Goal: Use online tool/utility: Utilize a website feature to perform a specific function

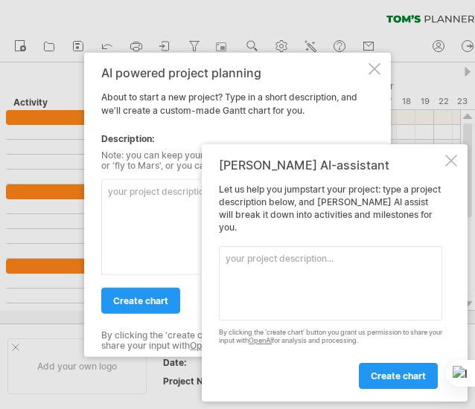
click at [443, 175] on div "[PERSON_NAME] AI-assistant Let us help you jumpstart your project: type a proje…" at bounding box center [335, 272] width 266 height 257
click at [451, 167] on div at bounding box center [451, 161] width 12 height 12
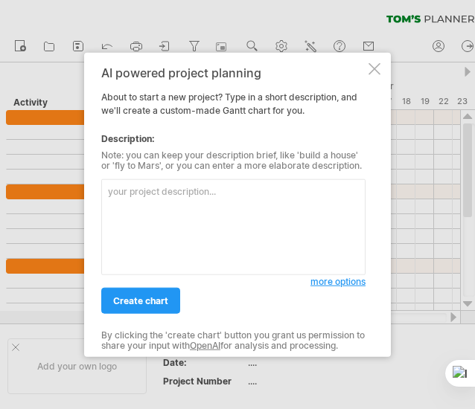
click at [212, 200] on textarea at bounding box center [233, 227] width 264 height 96
click at [165, 219] on textarea at bounding box center [233, 227] width 264 height 96
type textarea "j"
paste textarea "四年學習時程規劃"
click at [179, 193] on textarea "我想要你幫我做出四年學習時程規劃" at bounding box center [233, 227] width 264 height 96
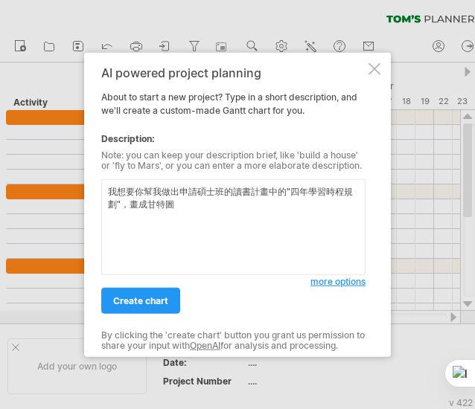
click at [147, 224] on textarea "我想要你幫我做出申請碩士班的讀書計畫中的"四年學習時程規劃"，畫成甘特圖" at bounding box center [233, 227] width 264 height 96
click at [141, 228] on textarea "我想要你幫我做出申請碩士班的讀書計畫中的"四年學習時程規劃"，畫成甘特圖 碩一" at bounding box center [233, 227] width 264 height 96
click at [146, 218] on textarea "我想要你幫我做出申請碩士班的讀書計畫中的"四年學習時程規劃"，畫成甘特圖 碩一" at bounding box center [233, 227] width 264 height 96
click at [138, 229] on textarea "我想要你幫我做出申請碩士班的讀書計畫中的"四年學習時程規劃"，畫成甘特圖 碩一" at bounding box center [233, 227] width 264 height 96
paste textarea "課程修習"
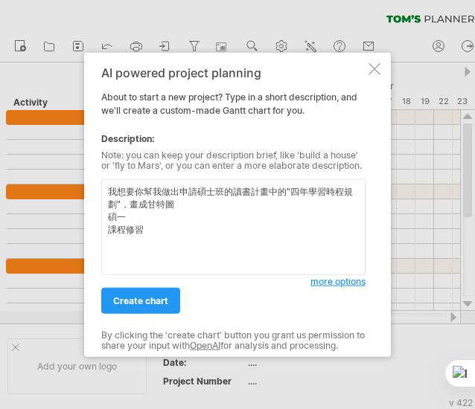
click at [187, 249] on textarea "我想要你幫我做出申請碩士班的讀書計畫中的"四年學習時程規劃"，畫成甘特圖 碩一 課程修習" at bounding box center [233, 227] width 264 height 96
paste textarea " 修習核心必修、建立理論基礎"
click at [158, 233] on textarea "我想要你幫我做出申請碩士班的讀書計畫中的"四年學習時程規劃"，畫成甘特圖 碩一 課程修習： 修習核心必修、建立理論基礎" at bounding box center [233, 227] width 264 height 96
click at [167, 231] on textarea "我想要你幫我做出申請碩士班的讀書計畫中的"四年學習時程規劃"，畫成甘特圖 碩一 課程修習： 修習核心必修、建立理論基礎" at bounding box center [233, 227] width 264 height 96
drag, startPoint x: 352, startPoint y: 254, endPoint x: 306, endPoint y: 240, distance: 47.5
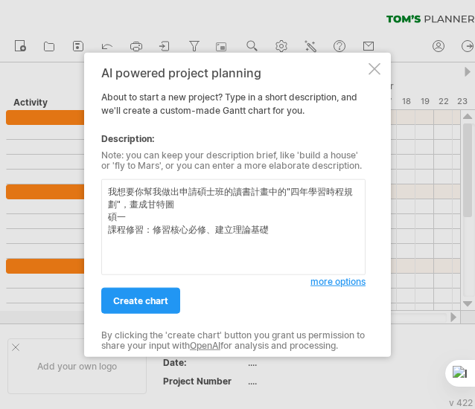
click at [351, 252] on textarea "我想要你幫我做出申請碩士班的讀書計畫中的"四年學習時程規劃"，畫成甘特圖 碩一 課程修習：修習核心必修、建立理論基礎" at bounding box center [233, 227] width 264 height 96
paste textarea "實習與專業訓練"
click at [192, 246] on textarea "我想要你幫我做出申請碩士班的讀書計畫中的"四年學習時程規劃"，畫成甘特圖 碩一 課程修習：修習核心必修、建立理論基礎 實習與專業訓練" at bounding box center [233, 227] width 264 height 96
paste textarea " 實習前準備與見習"
drag, startPoint x: 254, startPoint y: 255, endPoint x: 262, endPoint y: 252, distance: 8.0
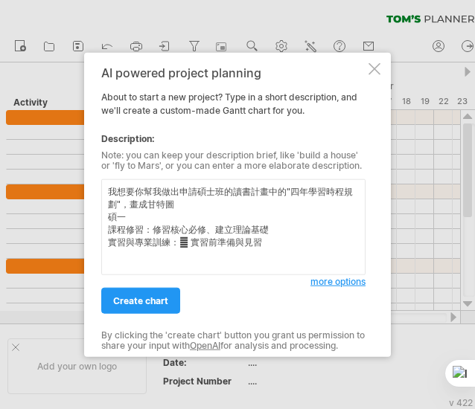
click at [254, 255] on textarea "我想要你幫我做出申請碩士班的讀書計畫中的"四年學習時程規劃"，畫成甘特圖 碩一 課程修習：修習核心必修、建立理論基礎 實習與專業訓練： 實習前準備與見習" at bounding box center [233, 227] width 264 height 96
click at [266, 248] on textarea "我想要你幫我做出申請碩士班的讀書計畫中的"四年學習時程規劃"，畫成甘特圖 碩一 課程修習：修習核心必修、建立理論基礎 實習與專業訓練： 實習前準備與見習" at bounding box center [233, 227] width 264 height 96
paste textarea " 可擔任研究/行政助理（以學業為主）"
drag, startPoint x: 283, startPoint y: 245, endPoint x: 269, endPoint y: 245, distance: 13.4
click at [269, 245] on textarea "我想要你幫我做出申請碩士班的讀書計畫中的"四年學習時程規劃"，畫成甘特圖 碩一 課程修習：修習核心必修、建立理論基礎 實習與專業訓練： 實習前準備與見習、…" at bounding box center [233, 227] width 264 height 96
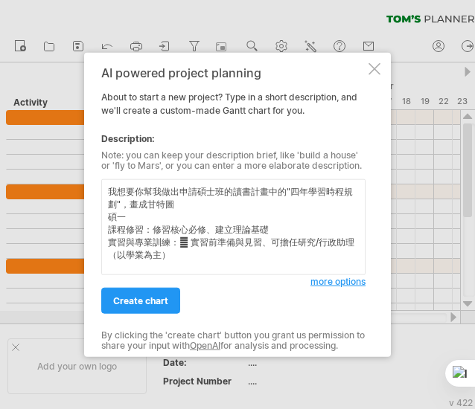
drag, startPoint x: 192, startPoint y: 245, endPoint x: 179, endPoint y: 245, distance: 12.6
click at [179, 245] on textarea "我想要你幫我做出申請碩士班的讀書計畫中的"四年學習時程規劃"，畫成甘特圖 碩一 課程修習：修習核心必修、建立理論基礎 實習與專業訓練： 實習前準備與見習、可…" at bounding box center [233, 227] width 264 height 96
click at [249, 270] on textarea "我想要你幫我做出申請碩士班的讀書計畫中的"四年學習時程規劃"，畫成甘特圖 碩一 課程修習：修習核心必修、建立理論基礎 實習與專業訓練：實習前準備與見習、可擔任…" at bounding box center [233, 227] width 264 height 96
paste textarea "雙聯學制"
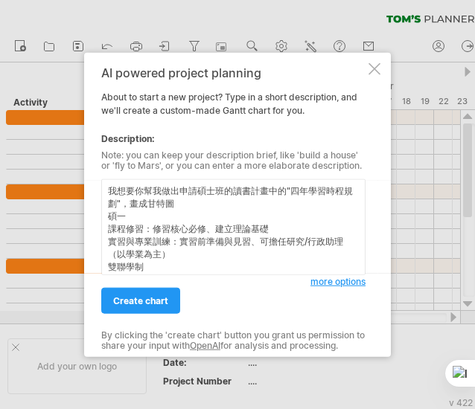
click at [145, 266] on textarea "我想要你幫我做出申請碩士班的讀書計畫中的"四年學習時程規劃"，畫成甘特圖 碩一 課程修習：修習核心必修、建立理論基礎 實習與專業訓練：實習前準備與見習、可擔任…" at bounding box center [233, 227] width 264 height 96
paste textarea " 準備申請資格（GPA、語言檢定）"
click at [304, 265] on textarea "我想要你幫我做出申請碩士班的讀書計畫中的"四年學習時程規劃"，畫成甘特圖 碩一 課程修習：修習核心必修、建立理論基礎 實習與專業訓練：實習前準備與見習、可擔任…" at bounding box center [233, 227] width 264 height 96
paste textarea " 行前準備"
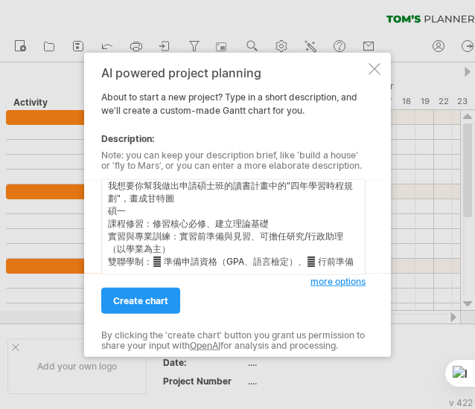
drag, startPoint x: 164, startPoint y: 255, endPoint x: 153, endPoint y: 255, distance: 10.4
click at [153, 255] on textarea "我想要你幫我做出申請碩士班的讀書計畫中的"四年學習時程規劃"，畫成甘特圖 碩一 課程修習：修習核心必修、建立理論基礎 實習與專業訓練：實習前準備與見習、可擔任…" at bounding box center [233, 227] width 264 height 96
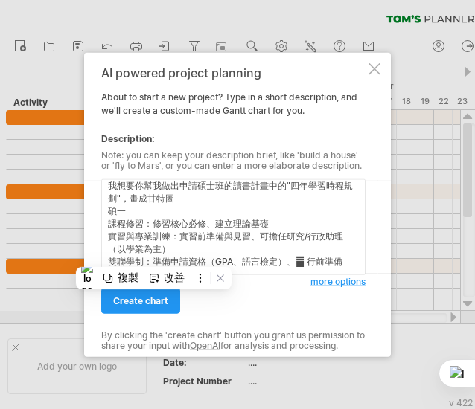
scroll to position [7, 0]
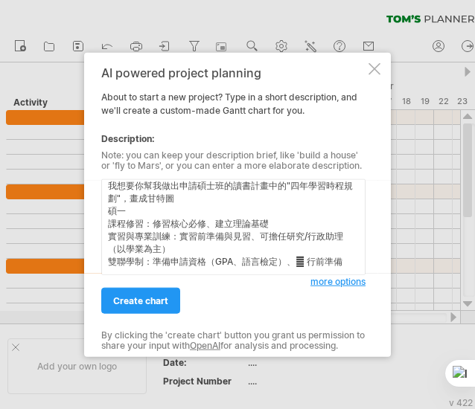
click at [305, 263] on textarea "我想要你幫我做出申請碩士班的讀書計畫中的"四年學習時程規劃"，畫成甘特圖 碩一 課程修習：修習核心必修、建立理論基礎 實習與專業訓練：實習前準備與見習、可擔任…" at bounding box center [233, 227] width 264 height 96
click at [328, 258] on textarea "我想要你幫我做出申請碩士班的讀書計畫中的"四年學習時程規劃"，畫成甘特圖 碩一 課程修習：修習核心必修、建立理論基礎 實習與專業訓練：實習前準備與見習、可擔任…" at bounding box center [233, 227] width 264 height 96
drag, startPoint x: 187, startPoint y: 249, endPoint x: 231, endPoint y: 251, distance: 44.7
click at [187, 249] on textarea "我想要你幫我做出申請碩士班的讀書計畫中的"四年學習時程規劃"，畫成甘特圖 碩一 課程修習：修習核心必修、建立理論基礎 實習與專業訓練：實習前準備與見習、可擔任…" at bounding box center [233, 227] width 264 height 96
click at [328, 263] on textarea "我想要你幫我做出申請碩士班的讀書計畫中的"四年學習時程規劃"，畫成甘特圖 碩一 課程修習：修習核心必修、建立理論基礎 實習與專業訓練：實習前準備與見習、可擔任…" at bounding box center [233, 227] width 264 height 96
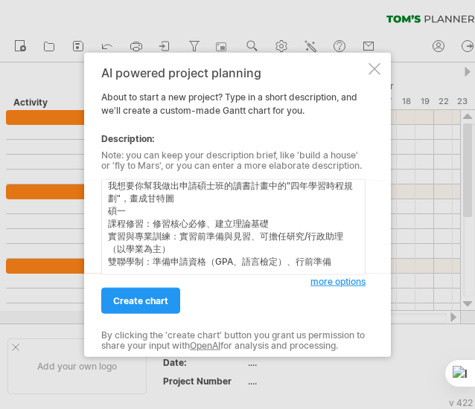
scroll to position [13, 0]
paste textarea "研究與論文"
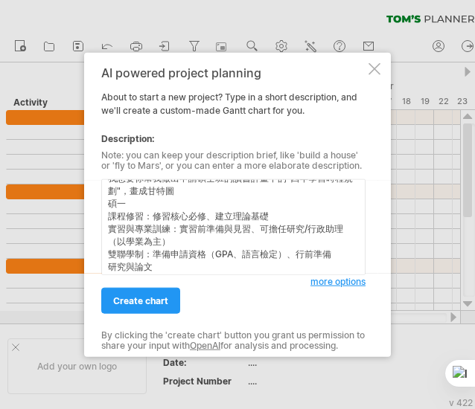
click at [162, 269] on textarea "我想要你幫我做出申請碩士班的讀書計畫中的"四年學習時程規劃"，畫成甘特圖 碩一 課程修習：修習核心必修、建立理論基礎 實習與專業訓練：實習前準備與見習、可擔任…" at bounding box center [233, 227] width 264 height 96
paste textarea " 閱讀文獻、書寫文獻回顧  確立研究方向  書寫研究設計"
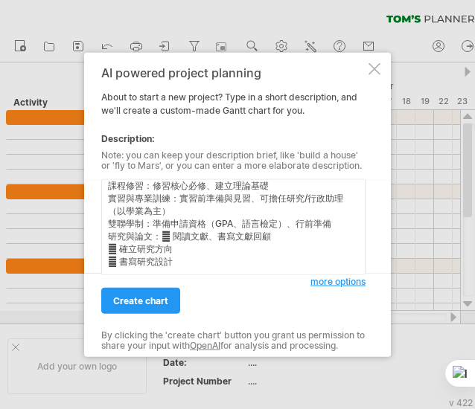
click at [175, 233] on textarea "我想要你幫我做出申請碩士班的讀書計畫中的"四年學習時程規劃"，畫成甘特圖 碩一 課程修習：修習核心必修、建立理論基礎 實習與專業訓練：實習前準備與見習、可擔任…" at bounding box center [233, 227] width 264 height 96
click at [272, 228] on textarea "我想要你幫我做出申請碩士班的讀書計畫中的"四年學習時程規劃"，畫成甘特圖 碩一 課程修習：修習核心必修、建立理論基礎 實習與專業訓練：實習前準備與見習、可擔任…" at bounding box center [233, 227] width 264 height 96
click at [121, 246] on textarea "我想要你幫我做出申請碩士班的讀書計畫中的"四年學習時程規劃"，畫成甘特圖 碩一 課程修習：修習核心必修、建立理論基礎 實習與專業訓練：實習前準備與見習、可擔任…" at bounding box center [233, 227] width 264 height 96
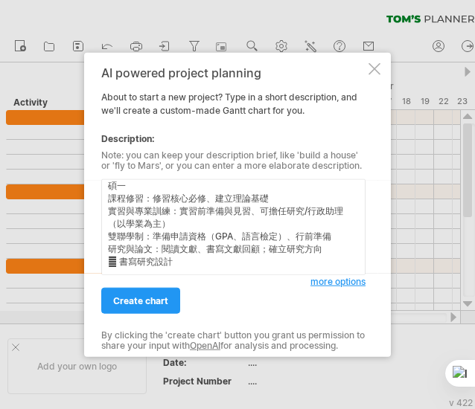
scroll to position [43, 0]
click at [209, 188] on textarea "我想要你幫我做出申請碩士班的讀書計畫中的"四年學習時程規劃"，畫成甘特圖 碩一 課程修習：修習核心必修、建立理論基礎 實習與專業訓練：實習前準備與見習、可擔任…" at bounding box center [233, 227] width 264 height 96
click at [213, 190] on textarea "我想要你幫我做出申請碩士班的讀書計畫中的"四年學習時程規劃"，畫成甘特圖 碩一 課程修習：修習核心必修、建立理論基礎 實習與專業訓練：實習前準備與見習、可擔任…" at bounding box center [233, 227] width 264 height 96
click at [259, 204] on textarea "我想要你幫我做出申請碩士班的讀書計畫中的"四年學習時程規劃"，畫成甘特圖 碩一 課程修習：修習核心必修；建立理論基礎 實習與專業訓練：實習前準備與見習、可擔任…" at bounding box center [233, 227] width 264 height 96
click at [290, 228] on textarea "我想要你幫我做出申請碩士班的讀書計畫中的"四年學習時程規劃"，畫成甘特圖 碩一 課程修習：修習核心必修；建立理論基礎 實習與專業訓練：實習前準備與見習；可擔任…" at bounding box center [233, 227] width 264 height 96
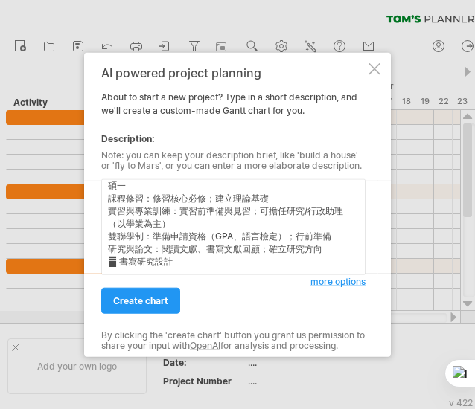
click at [125, 260] on textarea "我想要你幫我做出申請碩士班的讀書計畫中的"四年學習時程規劃"，畫成甘特圖 碩一 課程修習：修習核心必修；建立理論基礎 實習與專業訓練：實習前準備與見習；可擔任…" at bounding box center [233, 227] width 264 height 96
click at [120, 256] on textarea "我想要你幫我做出申請碩士班的讀書計畫中的"四年學習時程規劃"，畫成甘特圖 碩一 課程修習：修習核心必修；建立理論基礎 實習與專業訓練：實習前準備與見習；可擔任…" at bounding box center [233, 227] width 264 height 96
click at [141, 267] on textarea "我想要你幫我做出申請碩士班的讀書計畫中的"四年學習時程規劃"，畫成甘特圖 碩一 課程修習：修習核心必修；建立理論基礎 實習與專業訓練：實習前準備與見習；可擔任…" at bounding box center [233, 227] width 264 height 96
click at [132, 254] on textarea "我想要你幫我做出申請碩士班的讀書計畫中的"四年學習時程規劃"，畫成甘特圖 碩一 課程修習：修習核心必修；建立理論基礎 實習與專業訓練：實習前準備與見習；可擔任…" at bounding box center [233, 227] width 264 height 96
click at [129, 259] on textarea "我想要你幫我做出申請碩士班的讀書計畫中的"四年學習時程規劃"，畫成甘特圖 碩一 課程修習：修習核心必修；建立理論基礎 實習與專業訓練：實習前準備與見習；可擔任…" at bounding box center [233, 227] width 264 height 96
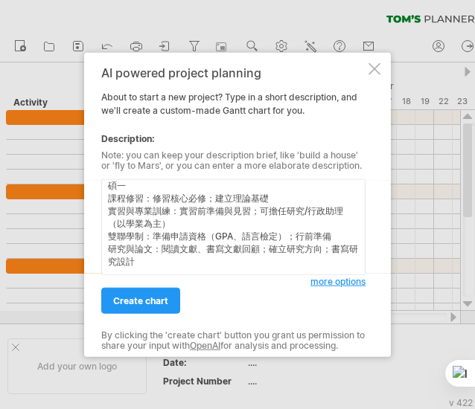
paste textarea "碩二"
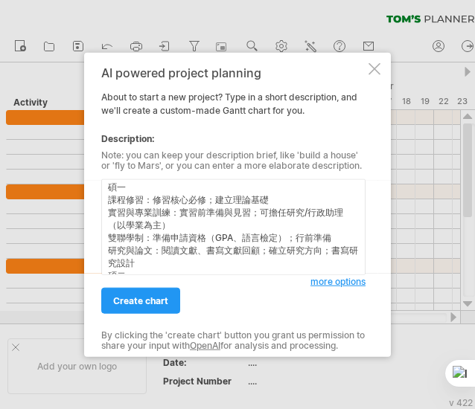
scroll to position [45, 0]
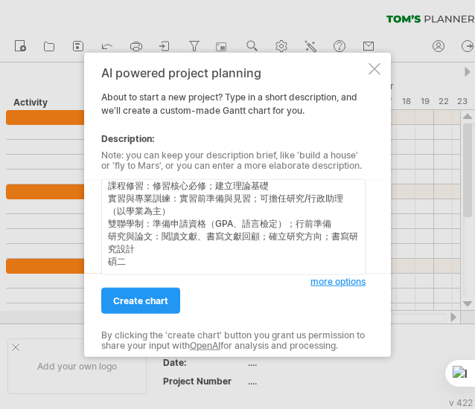
click at [140, 261] on textarea "我想要你幫我做出申請碩士班的讀書計畫中的"四年學習時程規劃"，畫成甘特圖 碩一 課程修習：修習核心必修；建立理論基礎 實習與專業訓練：實習前準備與見習；可擔任…" at bounding box center [233, 227] width 264 height 96
click at [110, 262] on textarea "我想要你幫我做出申請碩士班的讀書計畫中的"四年學習時程規劃"，畫成甘特圖 碩一 課程修習：修習核心必修；建立理論基礎 實習與專業訓練：實習前準備與見習；可擔任…" at bounding box center [233, 227] width 264 height 96
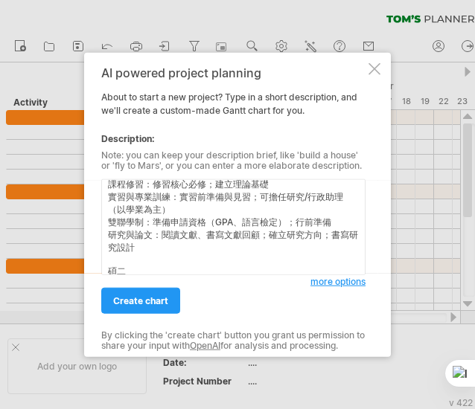
scroll to position [50, 0]
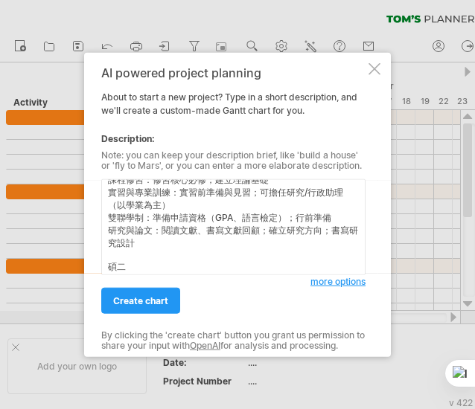
click at [138, 266] on textarea "我想要你幫我做出申請碩士班的讀書計畫中的"四年學習時程規劃"，畫成甘特圖 碩一 課程修習：修習核心必修；建立理論基礎 實習與專業訓練：實習前準備與見習；可擔任…" at bounding box center [233, 227] width 264 height 96
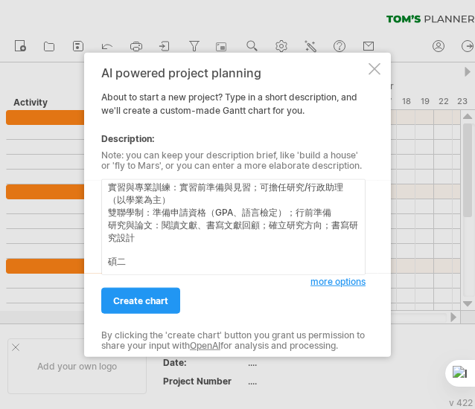
scroll to position [61, 0]
click at [141, 269] on textarea "我想要你幫我做出申請碩士班的讀書計畫中的"四年學習時程規劃"，畫成甘特圖 碩一 課程修習：修習核心必修；建立理論基礎 實習與專業訓練：實習前準備與見習；可擔任…" at bounding box center [233, 227] width 264 height 96
paste textarea "雙聯學制"
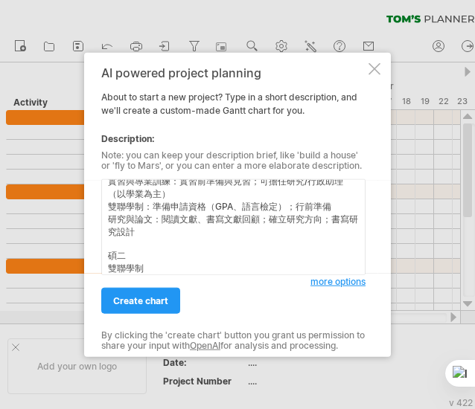
scroll to position [62, 0]
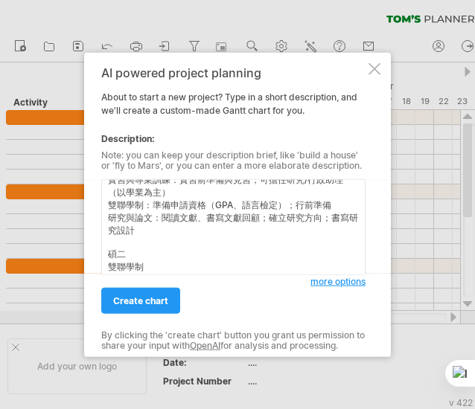
click at [177, 230] on textarea "我想要你幫我做出申請碩士班的讀書計畫中的"四年學習時程規劃"，畫成甘特圖 碩一 課程修習：修習核心必修；建立理論基礎 實習與專業訓練：實習前準備與見習；可擔任…" at bounding box center [233, 227] width 264 height 96
click at [172, 270] on textarea "我想要你幫我做出申請碩士班的讀書計畫中的"四年學習時程規劃"，畫成甘特圖 碩一 課程修習：修習核心必修；建立理論基礎 實習與專業訓練：實習前準備與見習；可擔任…" at bounding box center [233, 227] width 264 height 96
paste textarea " 赴海外修習"
click at [161, 269] on textarea "我想要你幫我做出申請碩士班的讀書計畫中的"四年學習時程規劃"，畫成甘特圖 碩一 課程修習：修習核心必修；建立理論基礎 實習與專業訓練：實習前準備與見習；可擔任…" at bounding box center [233, 227] width 264 height 96
click at [163, 270] on textarea "我想要你幫我做出申請碩士班的讀書計畫中的"四年學習時程規劃"，畫成甘特圖 碩一 課程修習：修習核心必修；建立理論基礎 實習與專業訓練：實習前準備與見習；可擔任…" at bounding box center [233, 227] width 264 height 96
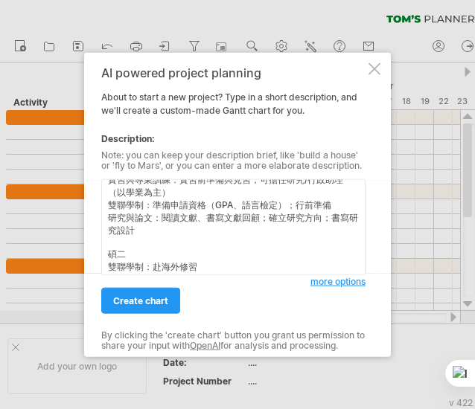
click at [208, 266] on textarea "我想要你幫我做出申請碩士班的讀書計畫中的"四年學習時程規劃"，畫成甘特圖 碩一 課程修習：修習核心必修；建立理論基礎 實習與專業訓練：實習前準備與見習；可擔任…" at bounding box center [233, 227] width 264 height 96
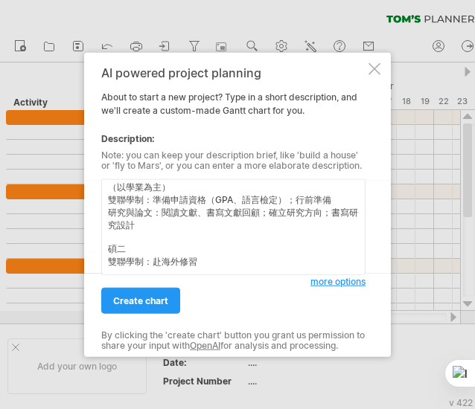
click at [231, 270] on textarea "我想要你幫我做出申請碩士班的讀書計畫中的"四年學習時程規劃"，畫成甘特圖 碩一 課程修習：修習核心必修；建立理論基礎 實習與專業訓練：實習前準備與見習；可擔任…" at bounding box center [233, 227] width 264 height 96
paste textarea "研究與論文"
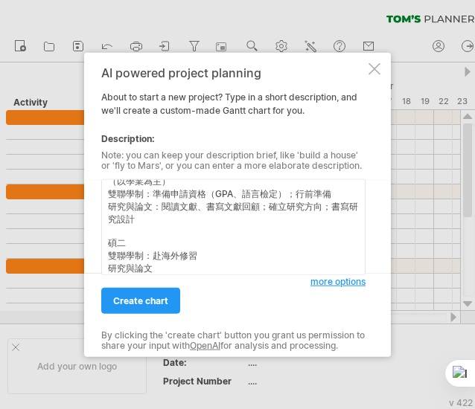
scroll to position [76, 0]
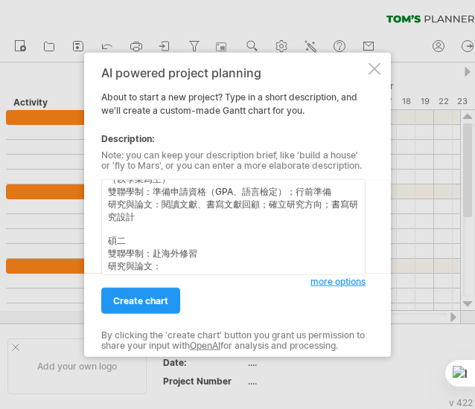
click at [179, 273] on textarea "我想要你幫我做出申請碩士班的讀書計畫中的"四年學習時程規劃"，畫成甘特圖 碩一 課程修習：修習核心必修；建立理論基礎 實習與專業訓練：實習前準備與見習；可擔任…" at bounding box center [233, 227] width 264 height 96
paste textarea " 完成研究計畫文獻回顧、設計"
click at [315, 273] on textarea "我想要你幫我做出申請碩士班的讀書計畫中的"四年學習時程規劃"，畫成甘特圖 碩一 課程修習：修習核心必修；建立理論基礎 實習與專業訓練：實習前準備與見習；可擔任…" at bounding box center [233, 227] width 264 height 96
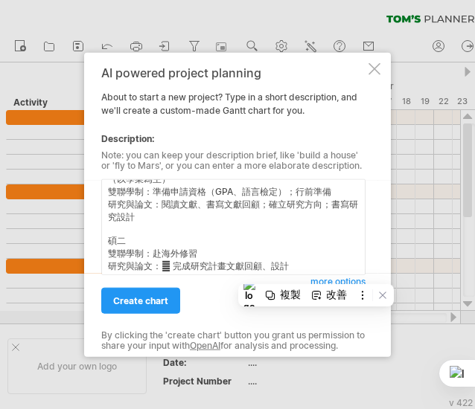
click at [308, 272] on textarea "我想要你幫我做出申請碩士班的讀書計畫中的"四年學習時程規劃"，畫成甘特圖 碩一 課程修習：修習核心必修；建立理論基礎 實習與專業訓練：實習前準備與見習；可擔任…" at bounding box center [233, 227] width 264 height 96
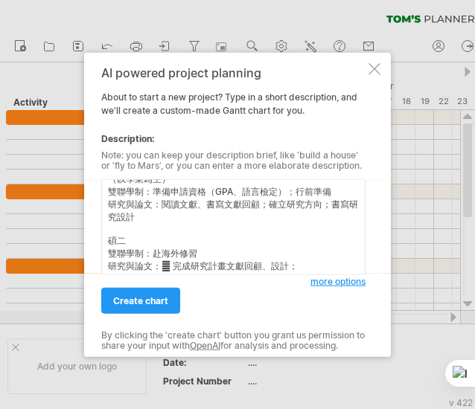
paste textarea " 完成IRB"
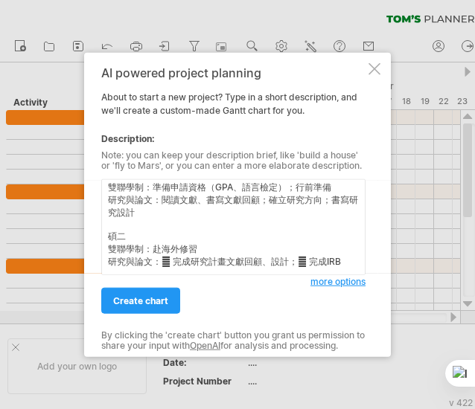
scroll to position [82, 0]
drag, startPoint x: 174, startPoint y: 263, endPoint x: 161, endPoint y: 261, distance: 12.7
click at [161, 261] on textarea "我想要你幫我做出申請碩士班的讀書計畫中的"四年學習時程規劃"，畫成甘特圖 碩一 課程修習：修習核心必修；建立理論基礎 實習與專業訓練：實習前準備與見習；可擔任…" at bounding box center [233, 227] width 264 height 96
drag, startPoint x: 298, startPoint y: 262, endPoint x: 289, endPoint y: 263, distance: 9.0
click at [289, 263] on textarea "我想要你幫我做出申請碩士班的讀書計畫中的"四年學習時程規劃"，畫成甘特圖 碩一 課程修習：修習核心必修；建立理論基礎 實習與專業訓練：實習前準備與見習；可擔任…" at bounding box center [233, 227] width 264 height 96
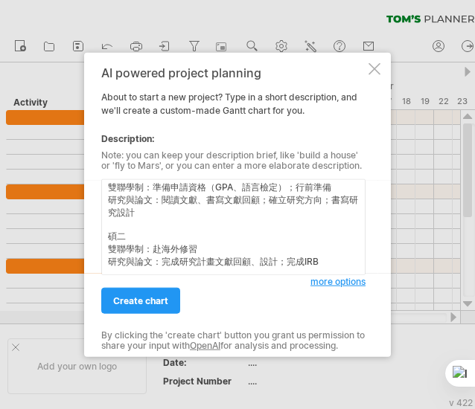
click at [331, 260] on textarea "我想要你幫我做出申請碩士班的讀書計畫中的"四年學習時程規劃"，畫成甘特圖 碩一 課程修習：修習核心必修；建立理論基礎 實習與專業訓練：實習前準備與見習；可擔任…" at bounding box center [233, 227] width 264 height 96
drag, startPoint x: 155, startPoint y: 254, endPoint x: 147, endPoint y: 258, distance: 8.7
click at [155, 254] on textarea "我想要你幫我做出申請碩士班的讀書計畫中的"四年學習時程規劃"，畫成甘特圖 碩一 課程修習：修習核心必修；建立理論基礎 實習與專業訓練：實習前準備與見習；可擔任…" at bounding box center [233, 227] width 264 height 96
click at [141, 261] on textarea "我想要你幫我做出申請碩士班的讀書計畫中的"四年學習時程規劃"，畫成甘特圖 碩一 課程修習：修習核心必修；建立理論基礎 實習與專業訓練：實習前準備與見習；可擔任…" at bounding box center [233, 227] width 264 height 96
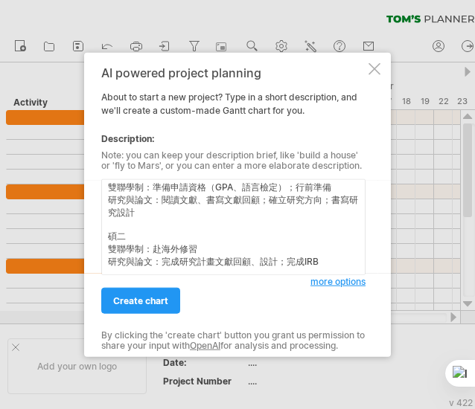
click at [138, 266] on textarea "我想要你幫我做出申請碩士班的讀書計畫中的"四年學習時程規劃"，畫成甘特圖 碩一 課程修習：修習核心必修；建立理論基礎 實習與專業訓練：實習前準備與見習；可擔任…" at bounding box center [233, 227] width 264 height 96
paste textarea "[PERSON_NAME]"
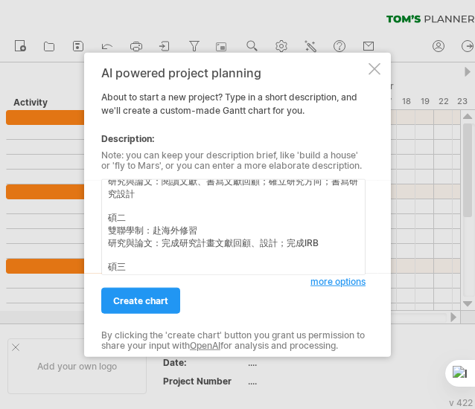
scroll to position [110, 0]
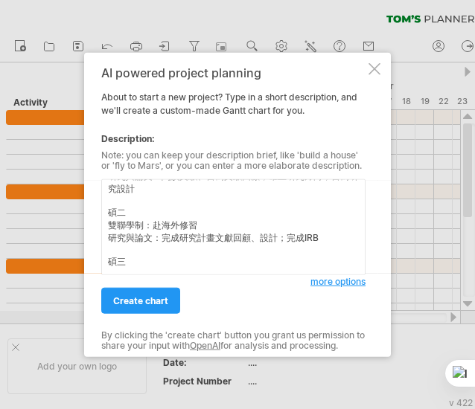
click at [183, 252] on textarea "我想要你幫我做出申請碩士班的讀書計畫中的"四年學習時程規劃"，畫成甘特圖 碩一 課程修習：修習核心必修；建立理論基礎 實習與專業訓練：實習前準備與見習；可擔任…" at bounding box center [233, 227] width 264 height 96
click at [137, 269] on textarea "我想要你幫我做出申請碩士班的讀書計畫中的"四年學習時程規劃"，畫成甘特圖 碩一 課程修習：修習核心必修；建立理論基礎 實習與專業訓練：實習前準備與見習；可擔任…" at bounding box center [233, 227] width 264 height 96
paste textarea "課程修習"
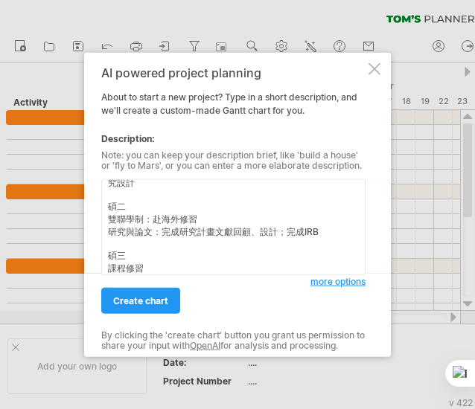
scroll to position [112, 0]
click at [203, 266] on textarea "我想要你幫我做出申請碩士班的讀書計畫中的"四年學習時程規劃"，畫成甘特圖 碩一 課程修習：修習核心必修；建立理論基礎 實習與專業訓練：實習前準備與見習；可擔任…" at bounding box center [233, 227] width 264 height 96
paste textarea " 選修與研究主題相關課程和其他選修  進階專題討論與跨領域選修"
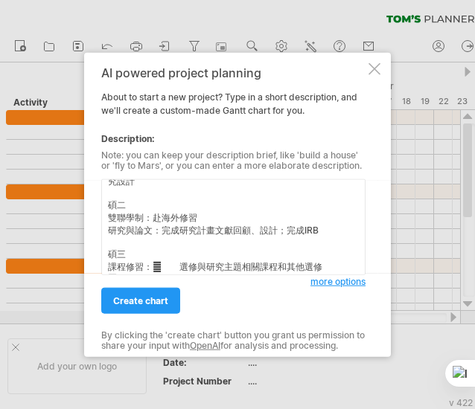
scroll to position [135, 0]
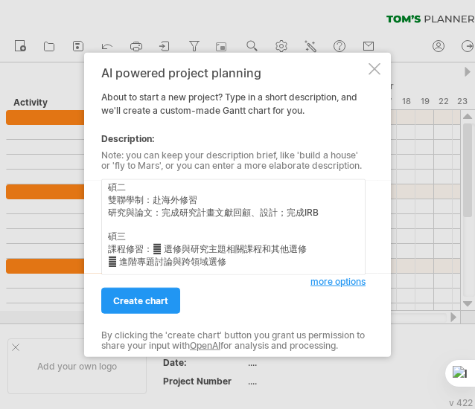
drag, startPoint x: 166, startPoint y: 245, endPoint x: 154, endPoint y: 243, distance: 12.0
click at [154, 243] on textarea "我想要你幫我做出申請碩士班的讀書計畫中的"四年學習時程規劃"，畫成甘特圖 碩一 課程修習：修習核心必修；建立理論基礎 實習與專業訓練：實習前準備與見習；可擔任…" at bounding box center [233, 227] width 264 height 96
click at [299, 246] on textarea "我想要你幫我做出申請碩士班的讀書計畫中的"四年學習時程規劃"，畫成甘特圖 碩一 課程修習：修習核心必修；建立理論基礎 實習與專業訓練：實習前準備與見習；可擔任…" at bounding box center [233, 227] width 264 height 96
click at [188, 269] on textarea "我想要你幫我做出申請碩士班的讀書計畫中的"四年學習時程規劃"，畫成甘特圖 碩一 課程修習：修習核心必修；建立理論基礎 實習與專業訓練：實習前準備與見習；可擔任…" at bounding box center [233, 227] width 264 height 96
paste textarea "實習與專業訓練"
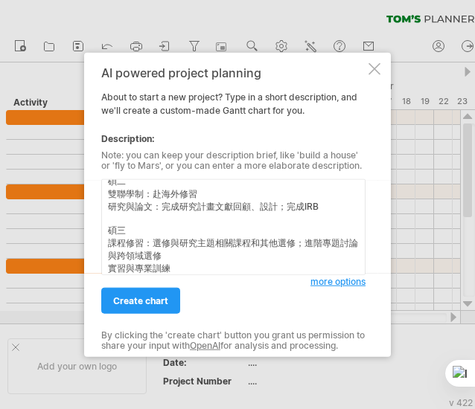
scroll to position [138, 0]
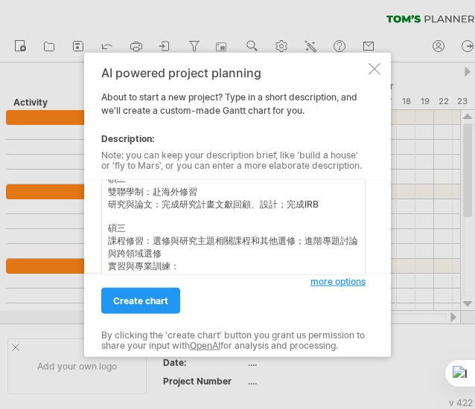
click at [231, 270] on textarea "我想要你幫我做出申請碩士班的讀書計畫中的"四年學習時程規劃"，畫成甘特圖 碩一 課程修習：修習核心必修；建立理論基礎 實習與專業訓練：實習前準備與見習；可擔任…" at bounding box center [233, 227] width 264 height 96
paste textarea " 兼職實習"
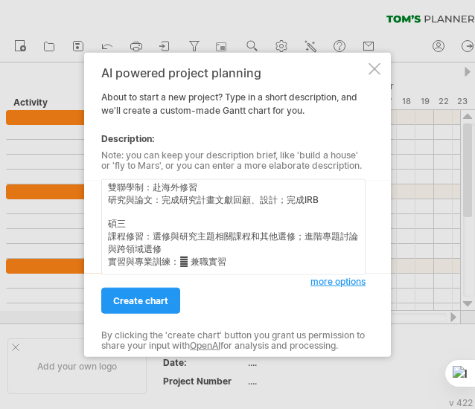
drag, startPoint x: 192, startPoint y: 267, endPoint x: 181, endPoint y: 269, distance: 11.3
click at [181, 269] on textarea "我想要你幫我做出申請碩士班的讀書計畫中的"四年學習時程規劃"，畫成甘特圖 碩一 課程修習：修習核心必修；建立理論基礎 實習與專業訓練：實習前準備與見習；可擔任…" at bounding box center [233, 227] width 264 height 96
click at [245, 263] on textarea "我想要你幫我做出申請碩士班的讀書計畫中的"四年學習時程規劃"，畫成甘特圖 碩一 課程修習：修習核心必修；建立理論基礎 實習與專業訓練：實習前準備與見習；可擔任…" at bounding box center [233, 227] width 264 height 96
click at [149, 264] on textarea "我想要你幫我做出申請碩士班的讀書計畫中的"四年學習時程規劃"，畫成甘特圖 碩一 課程修習：修習核心必修；建立理論基礎 實習與專業訓練：實習前準備與見習；可擔任…" at bounding box center [233, 227] width 264 height 96
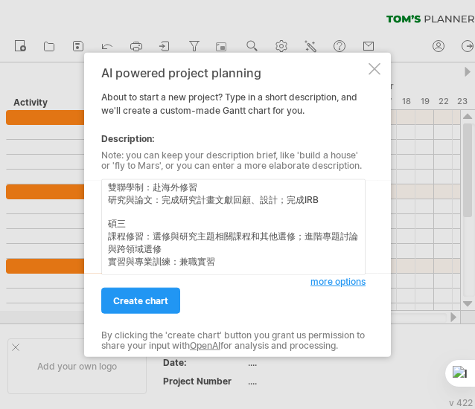
paste textarea "雙聯學制"
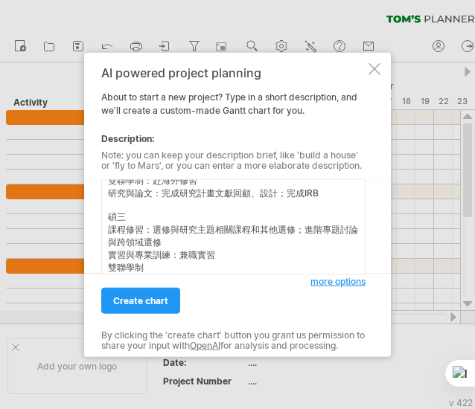
scroll to position [150, 0]
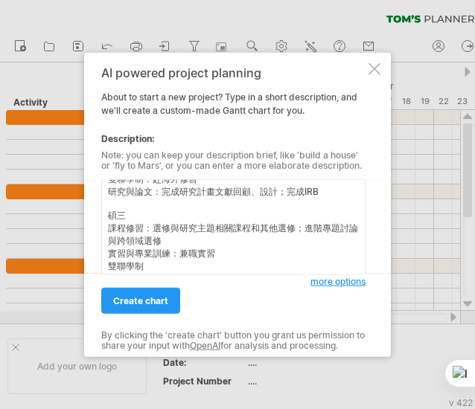
click at [196, 269] on textarea "我想要你幫我做出申請碩士班的讀書計畫中的"四年學習時程規劃"，畫成甘特圖 碩一 課程修習：修習核心必修；建立理論基礎 實習與專業訓練：實習前準備與見習；可擔任…" at bounding box center [233, 227] width 264 height 96
paste textarea " 返台後整合課程，反思東西方差異"
click at [345, 258] on textarea "我想要你幫我做出申請碩士班的讀書計畫中的"四年學習時程規劃"，畫成甘特圖 碩一 課程修習：修習核心必修；建立理論基礎 實習與專業訓練：實習前準備與見習；可擔任…" at bounding box center [233, 227] width 264 height 96
click at [306, 269] on textarea "我想要你幫我做出申請碩士班的讀書計畫中的"四年學習時程規劃"，畫成甘特圖 碩一 課程修習：修習核心必修；建立理論基礎 實習與專業訓練：實習前準備與見習；可擔任…" at bounding box center [233, 227] width 264 height 96
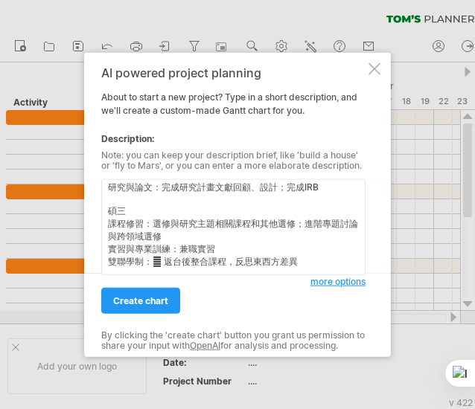
paste textarea "研究與論文"
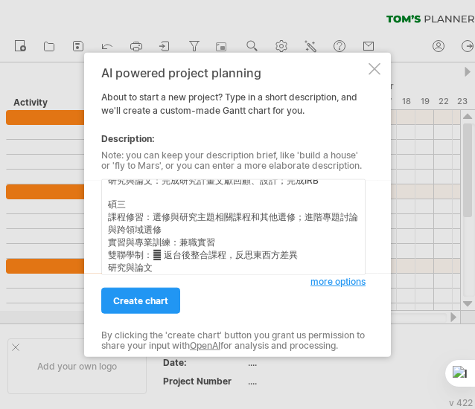
scroll to position [164, 0]
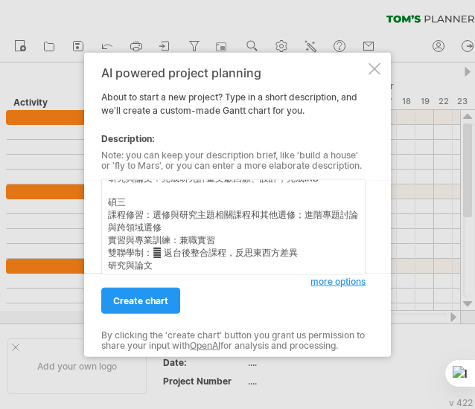
click at [172, 266] on textarea "我想要你幫我做出申請碩士班的讀書計畫中的"四年學習時程規劃"，畫成甘特圖 碩一 課程修習：修習核心必修；建立理論基礎 實習與專業訓練：實習前準備與見習；可擔任…" at bounding box center [233, 227] width 264 height 96
paste textarea " 展開資料蒐集  完成資料分析，撰寫論文"
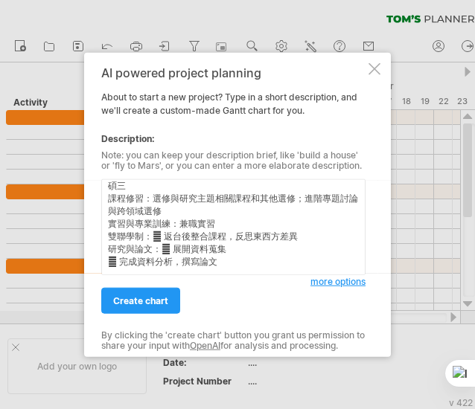
click at [164, 234] on textarea "我想要你幫我做出申請碩士班的讀書計畫中的"四年學習時程規劃"，畫成甘特圖 碩一 課程修習：修習核心必修；建立理論基礎 實習與專業訓練：實習前準備與見習；可擔任…" at bounding box center [233, 227] width 264 height 96
click at [173, 249] on textarea "我想要你幫我做出申請碩士班的讀書計畫中的"四年學習時程規劃"，畫成甘特圖 碩一 課程修習：修習核心必修；建立理論基礎 實習與專業訓練：實習前準備與見習；可擔任…" at bounding box center [233, 227] width 264 height 96
click at [235, 245] on textarea "我想要你幫我做出申請碩士班的讀書計畫中的"四年學習時程規劃"，畫成甘特圖 碩一 課程修習：修習核心必修；建立理論基礎 實習與專業訓練：實習前準備與見習；可擔任…" at bounding box center [233, 227] width 264 height 96
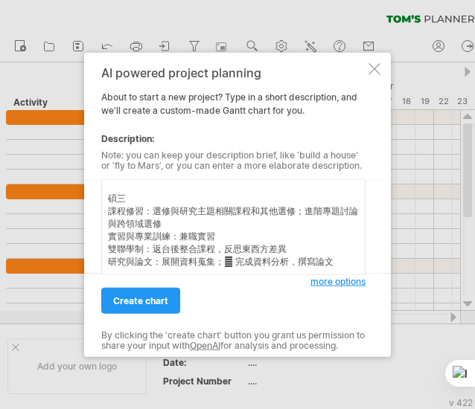
scroll to position [180, 0]
click at [324, 252] on textarea "我想要你幫我做出申請碩士班的讀書計畫中的"四年學習時程規劃"，畫成甘特圖 碩一 課程修習：修習核心必修；建立理論基礎 實習與專業訓練：實習前準備與見習；可擔任…" at bounding box center [233, 227] width 264 height 96
drag, startPoint x: 168, startPoint y: 241, endPoint x: 140, endPoint y: 267, distance: 38.4
click at [167, 238] on textarea "我想要你幫我做出申請碩士班的讀書計畫中的"四年學習時程規劃"，畫成甘特圖 碩一 課程修習：修習核心必修；建立理論基礎 實習與專業訓練：實習前準備與見習；可擔任…" at bounding box center [233, 227] width 264 height 96
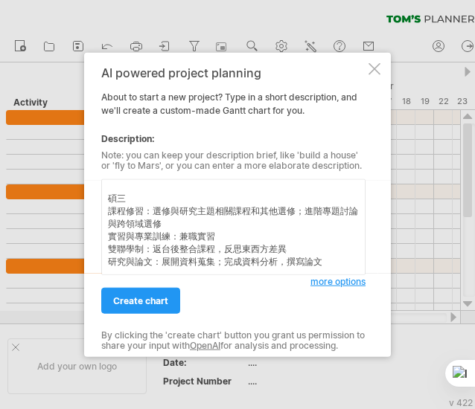
click at [138, 266] on textarea "我想要你幫我做出申請碩士班的讀書計畫中的"四年學習時程規劃"，畫成甘特圖 碩一 課程修習：修習核心必修；建立理論基礎 實習與專業訓練：實習前準備與見習；可擔任…" at bounding box center [233, 227] width 264 height 96
paste textarea "碩四"
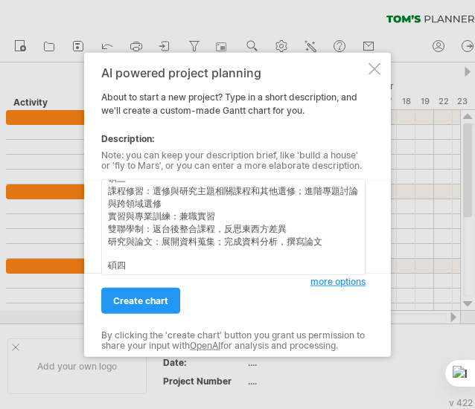
click at [171, 254] on textarea "我想要你幫我做出申請碩士班的讀書計畫中的"四年學習時程規劃"，畫成甘特圖 碩一 課程修習：修習核心必修；建立理論基礎 實習與專業訓練：實習前準備與見習；可擔任…" at bounding box center [233, 227] width 264 height 96
click at [159, 267] on textarea "我想要你幫我做出申請碩士班的讀書計畫中的"四年學習時程規劃"，畫成甘特圖 碩一 課程修習：修習核心必修；建立理論基礎 實習與專業訓練：實習前準備與見習；可擔任…" at bounding box center [233, 227] width 264 height 96
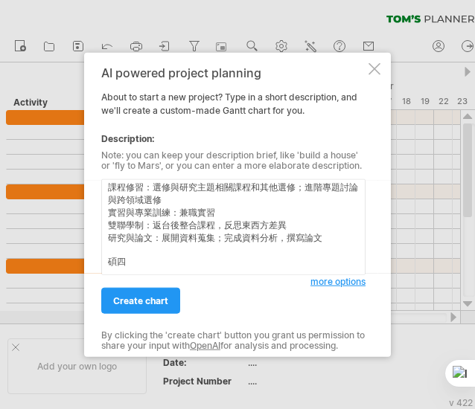
paste textarea "課程修習"
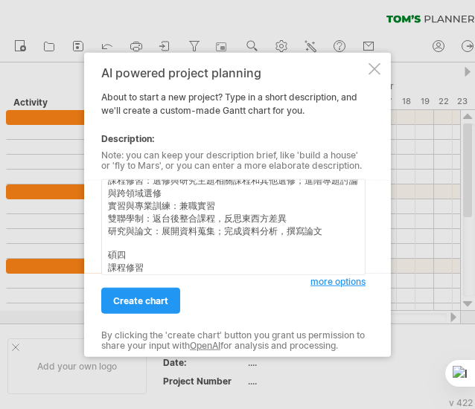
scroll to position [199, 0]
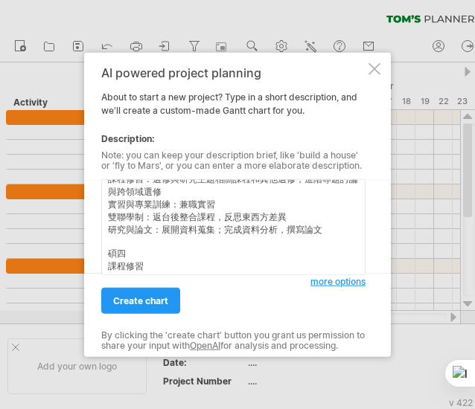
click at [129, 247] on textarea "我想要你幫我做出申請碩士班的讀書計畫中的"四年學習時程規劃"，畫成甘特圖 碩一 課程修習：修習核心必修；建立理論基礎 實習與專業訓練：實習前準備與見習；可擔任…" at bounding box center [233, 227] width 264 height 96
click at [165, 275] on div "create chart" at bounding box center [205, 294] width 209 height 38
click at [167, 267] on textarea "我想要你幫我做出申請碩士班的讀書計畫中的"四年學習時程規劃"，畫成甘特圖 碩一 課程修習：修習核心必修；建立理論基礎 實習與專業訓練：實習前準備與見習；可擔任…" at bounding box center [233, 227] width 264 height 96
paste textarea " 完成剩餘學分，統整課程所學於實務與論文  準備考照，複習所學"
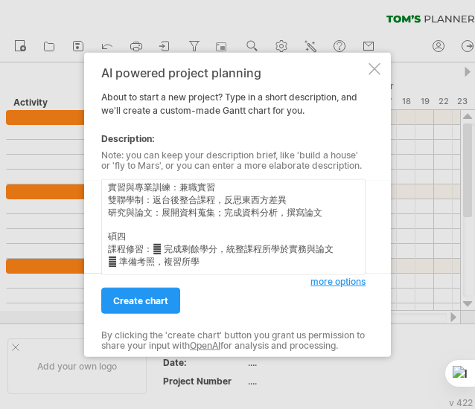
click at [158, 243] on textarea "我想要你幫我做出申請碩士班的讀書計畫中的"四年學習時程規劃"，畫成甘特圖 碩一 課程修習：修習核心必修；建立理論基礎 實習與專業訓練：實習前準備與見習；可擔任…" at bounding box center [233, 227] width 264 height 96
drag, startPoint x: 165, startPoint y: 248, endPoint x: 152, endPoint y: 244, distance: 13.9
click at [152, 244] on textarea "我想要你幫我做出申請碩士班的讀書計畫中的"四年學習時程規劃"，畫成甘特圖 碩一 課程修習：修習核心必修；建立理論基礎 實習與專業訓練：實習前準備與見習；可擔任…" at bounding box center [233, 227] width 264 height 96
click at [327, 240] on textarea "我想要你幫我做出申請碩士班的讀書計畫中的"四年學習時程規劃"，畫成甘特圖 碩一 課程修習：修習核心必修；建立理論基礎 實習與專業訓練：實習前準備與見習；可擔任…" at bounding box center [233, 227] width 264 height 96
click at [222, 240] on textarea "我想要你幫我做出申請碩士班的讀書計畫中的"四年學習時程規劃"，畫成甘特圖 碩一 課程修習：修習核心必修；建立理論基礎 實習與專業訓練：實習前準備與見習；可擔任…" at bounding box center [233, 227] width 264 height 96
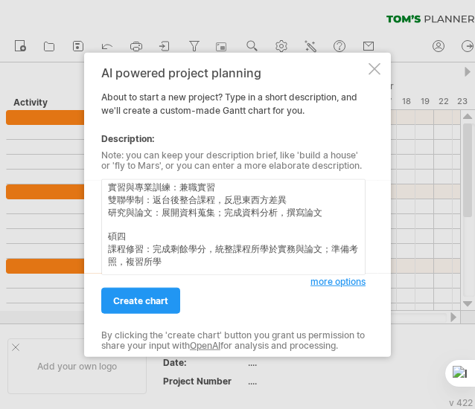
click at [206, 263] on textarea "我想要你幫我做出申請碩士班的讀書計畫中的"四年學習時程規劃"，畫成甘特圖 碩一 課程修習：修習核心必修；建立理論基礎 實習與專業訓練：實習前準備與見習；可擔任…" at bounding box center [233, 227] width 264 height 96
paste textarea "實習與專業訓練"
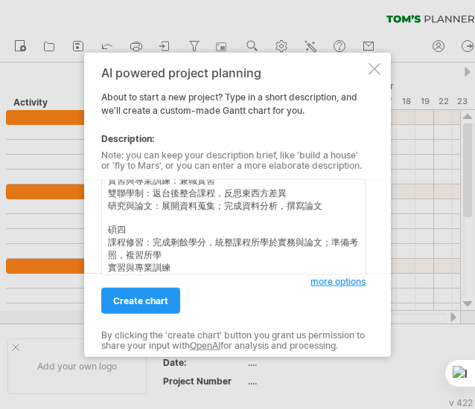
scroll to position [225, 0]
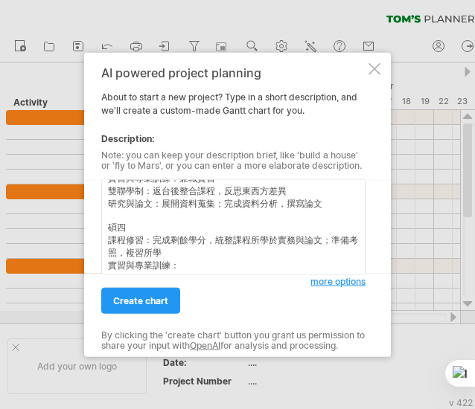
click at [197, 270] on textarea "我想要你幫我做出申請碩士班的讀書計畫中的"四年學習時程規劃"，畫成甘特圖 碩一 課程修習：修習核心必修；建立理論基礎 實習與專業訓練：實習前準備與見習；可擔任…" at bounding box center [233, 227] width 264 height 96
paste textarea " 全職實習"
drag, startPoint x: 186, startPoint y: 245, endPoint x: 201, endPoint y: 251, distance: 16.0
click at [186, 245] on textarea "我想要你幫我做出申請碩士班的讀書計畫中的"四年學習時程規劃"，畫成甘特圖 碩一 課程修習：修習核心必修；建立理論基礎 實習與專業訓練：實習前準備與見習；可擔任…" at bounding box center [233, 227] width 264 height 96
click at [248, 272] on textarea "我想要你幫我做出申請碩士班的讀書計畫中的"四年學習時程規劃"，畫成甘特圖 碩一 課程修習：修習核心必修；建立理論基礎 實習與專業訓練：實習前準備與見習；可擔任…" at bounding box center [233, 227] width 264 height 96
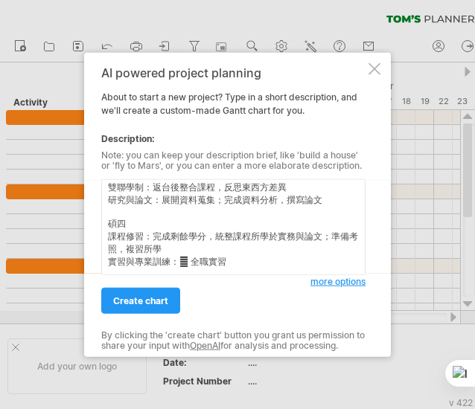
paste textarea "雙聯學制"
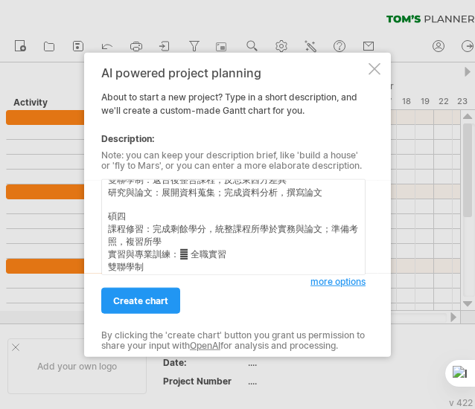
scroll to position [238, 0]
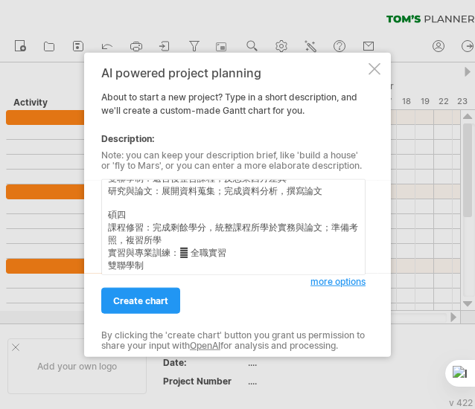
click at [211, 276] on div "create chart" at bounding box center [205, 294] width 209 height 38
click at [201, 270] on textarea "我想要你幫我做出申請碩士班的讀書計畫中的"四年學習時程規劃"，畫成甘特圖 碩一 課程修習：修習核心必修；建立理論基礎 實習與專業訓練：實習前準備與見習；可擔任…" at bounding box center [233, 227] width 264 height 96
paste textarea " 整合成果於論文  實際應用"
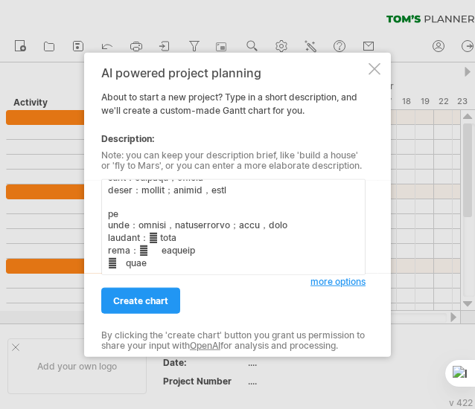
scroll to position [262, 0]
click at [161, 245] on textarea at bounding box center [233, 227] width 264 height 96
click at [168, 245] on textarea at bounding box center [233, 227] width 264 height 96
click at [162, 242] on textarea at bounding box center [233, 227] width 264 height 96
click at [164, 243] on textarea at bounding box center [233, 227] width 264 height 96
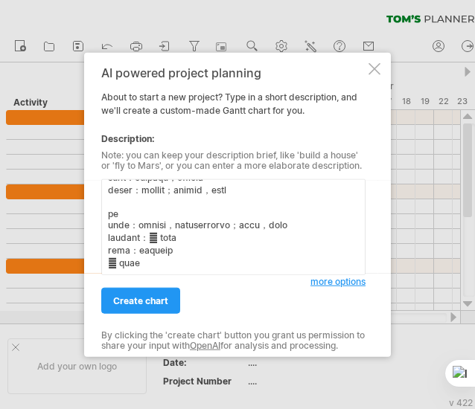
click at [228, 243] on textarea at bounding box center [233, 227] width 264 height 96
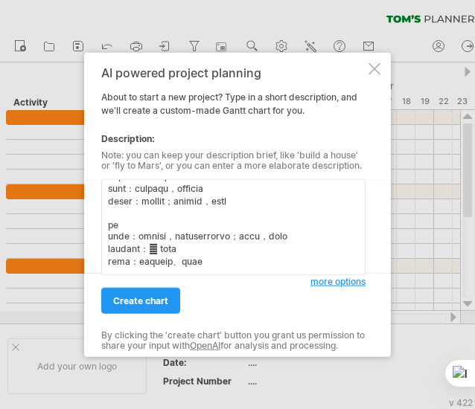
click at [192, 228] on textarea at bounding box center [233, 227] width 264 height 96
click at [199, 253] on textarea at bounding box center [233, 227] width 264 height 96
click at [162, 257] on textarea at bounding box center [233, 227] width 264 height 96
paste textarea "研究與論文"
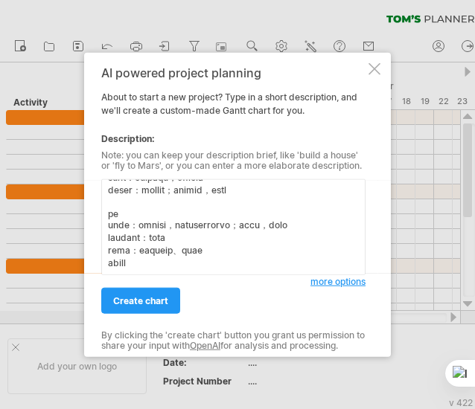
click at [225, 259] on textarea at bounding box center [233, 227] width 264 height 96
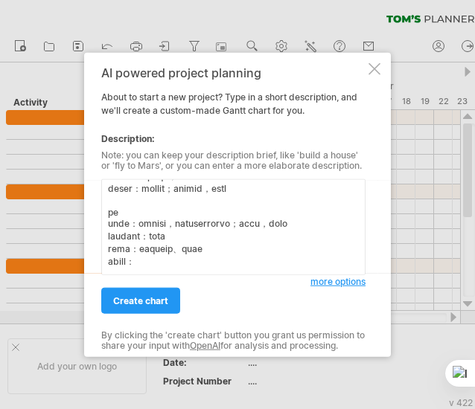
paste textarea " 完成論文定稿與口試  提出實務應用建議"
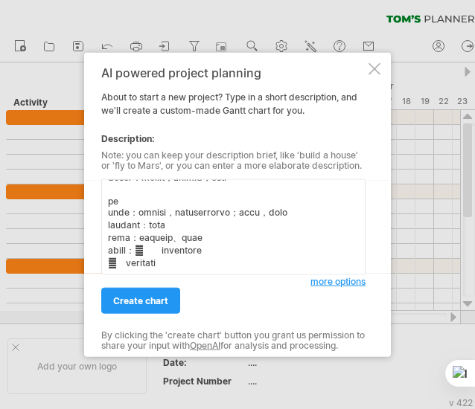
scroll to position [275, 0]
drag, startPoint x: 174, startPoint y: 246, endPoint x: 159, endPoint y: 245, distance: 15.0
click at [159, 245] on textarea at bounding box center [233, 227] width 264 height 96
click at [301, 235] on textarea at bounding box center [233, 227] width 264 height 96
click at [262, 248] on textarea at bounding box center [233, 227] width 264 height 96
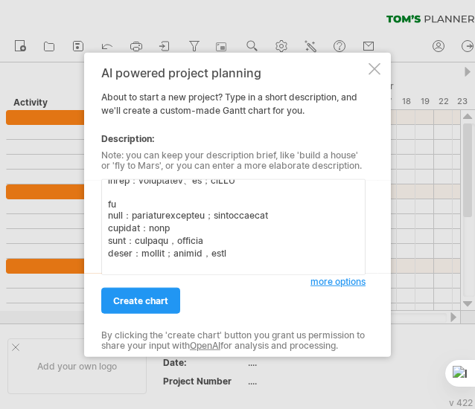
scroll to position [0, 0]
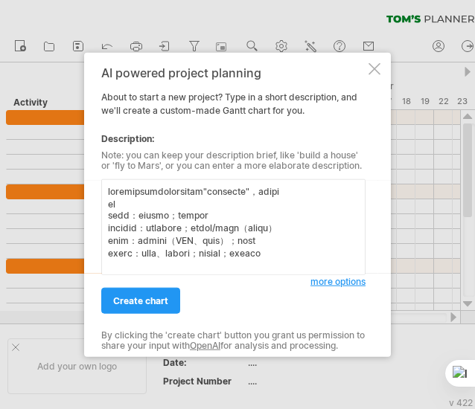
drag, startPoint x: 328, startPoint y: 248, endPoint x: 83, endPoint y: 157, distance: 261.7
click at [83, 157] on div "Trying to reach plan.tomsplanner.com Connected again... 0% clear filter new" at bounding box center [237, 204] width 475 height 409
paste textarea "Please create a 4-year graduate study plan Gantt chart with the following categ…"
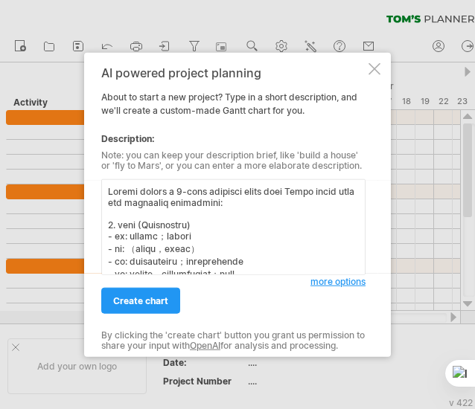
click at [251, 204] on textarea at bounding box center [233, 227] width 264 height 96
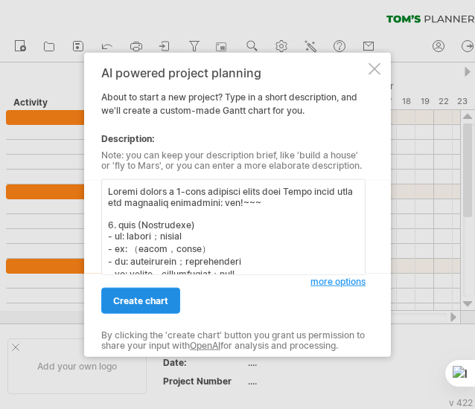
type textarea "Please create a 4-year graduate study plan Gantt chart with the following categ…"
click at [126, 303] on span "create chart" at bounding box center [140, 300] width 55 height 11
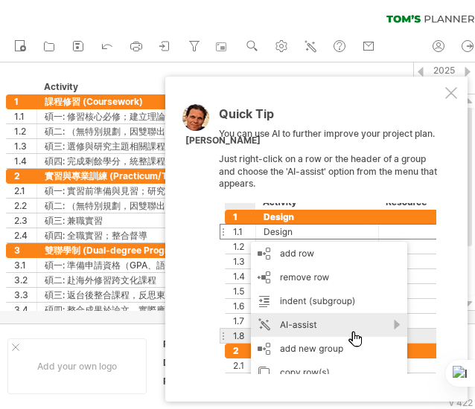
click at [449, 94] on div at bounding box center [451, 93] width 12 height 12
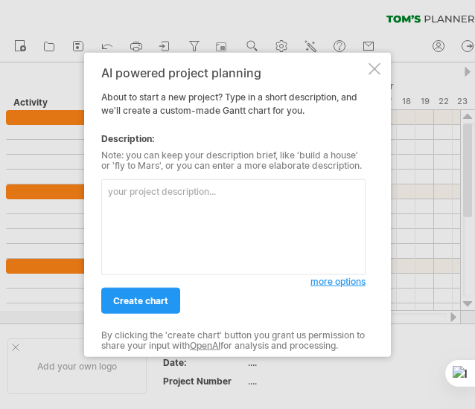
click at [197, 222] on textarea at bounding box center [233, 227] width 264 height 96
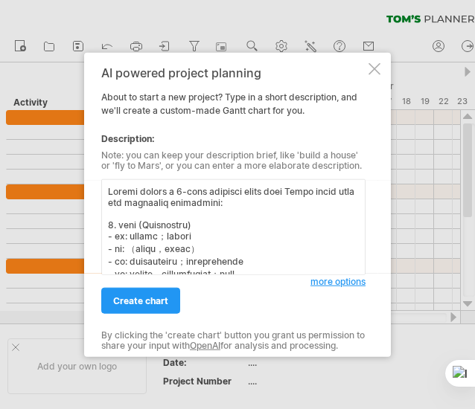
scroll to position [269, 0]
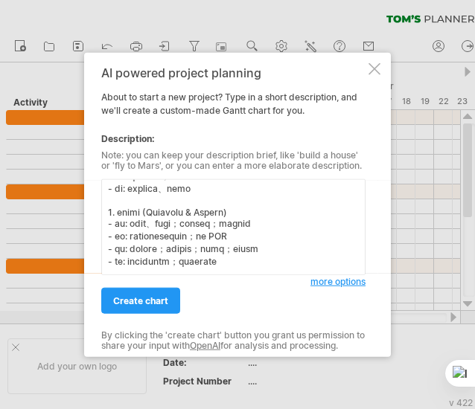
type textarea "Loremi dolors a 8-cons adipisci elits doei Tempo incid utla etd magnaaliq enima…"
click at [317, 283] on span "more options" at bounding box center [337, 281] width 55 height 11
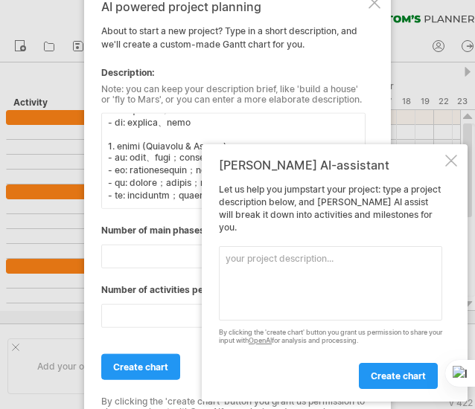
click at [452, 167] on div at bounding box center [451, 161] width 12 height 12
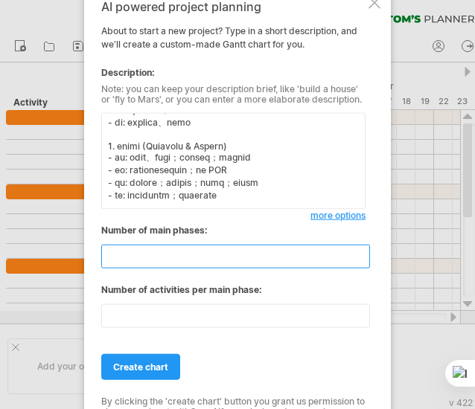
click at [174, 258] on input "**" at bounding box center [235, 257] width 269 height 24
click at [363, 250] on input "**" at bounding box center [235, 257] width 269 height 24
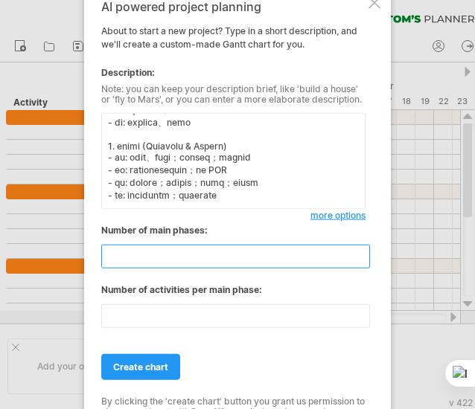
click at [363, 250] on input "**" at bounding box center [235, 257] width 269 height 24
click at [363, 260] on input "**" at bounding box center [235, 257] width 269 height 24
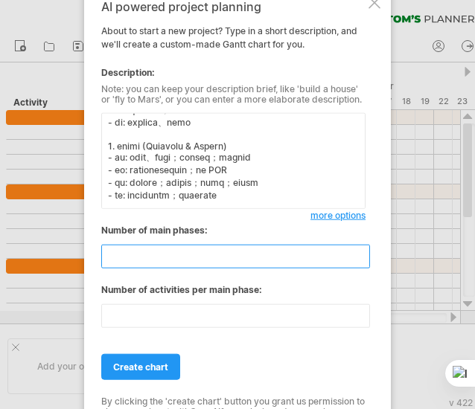
click at [363, 260] on input "**" at bounding box center [235, 257] width 269 height 24
click at [363, 260] on input "*" at bounding box center [235, 257] width 269 height 24
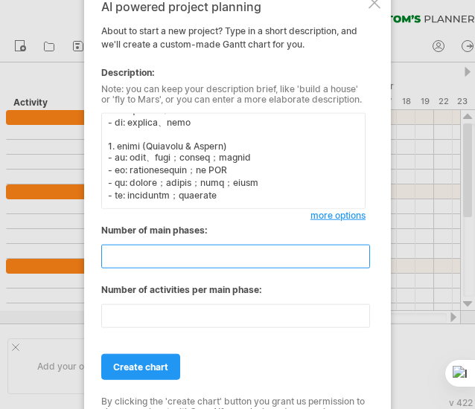
click at [363, 260] on input "*" at bounding box center [235, 257] width 269 height 24
type input "*"
click at [363, 260] on input "*" at bounding box center [235, 257] width 269 height 24
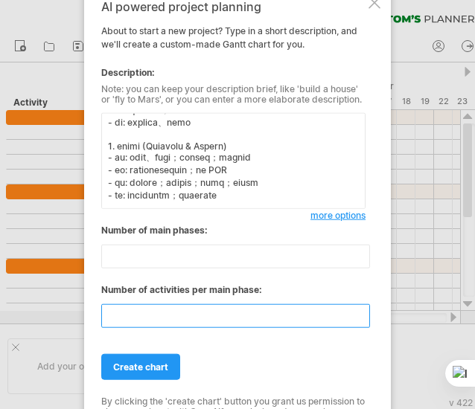
click at [362, 323] on input "**" at bounding box center [235, 316] width 269 height 24
click at [362, 322] on input "**" at bounding box center [235, 316] width 269 height 24
click at [362, 322] on input "*" at bounding box center [235, 316] width 269 height 24
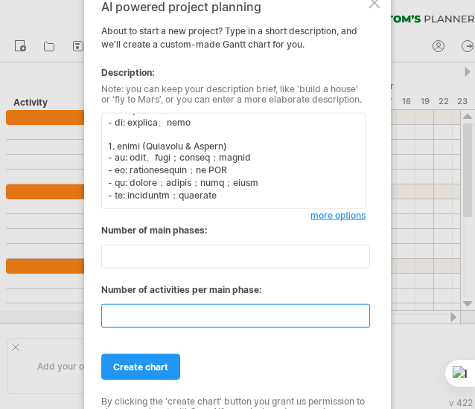
click at [362, 322] on input "*" at bounding box center [235, 316] width 269 height 24
type input "*"
click at [362, 322] on input "*" at bounding box center [235, 316] width 269 height 24
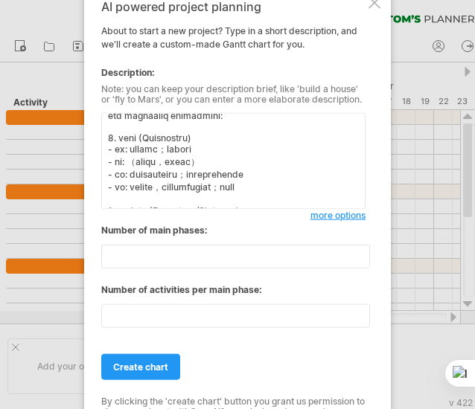
scroll to position [18, 0]
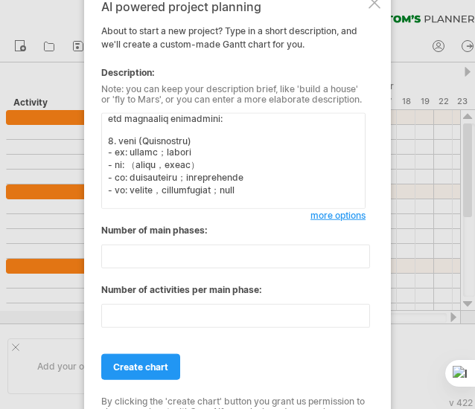
drag, startPoint x: 312, startPoint y: 202, endPoint x: 97, endPoint y: 143, distance: 223.6
click at [97, 143] on div "AI powered project planning About to start a new project? Type in a short descr…" at bounding box center [237, 205] width 306 height 437
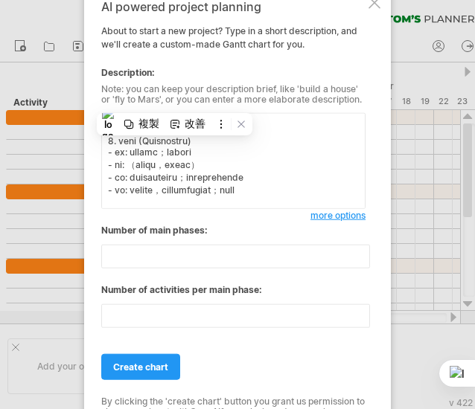
paste textarea "- 碩一: 核心必修 - 碩二: 專業選修 - 碩三: 進階專題與跨領域 - 碩四: 完成學分整合 2. 實習訓練 - 碩一: 實習前準備 - 碩二: 校內初…"
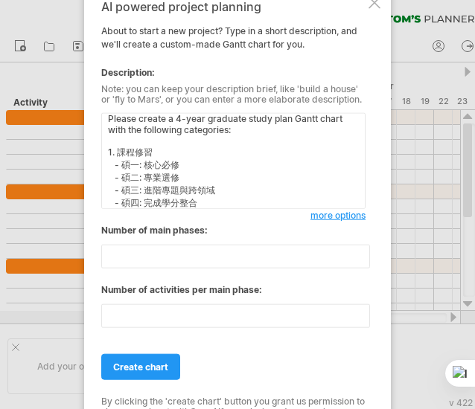
scroll to position [0, 0]
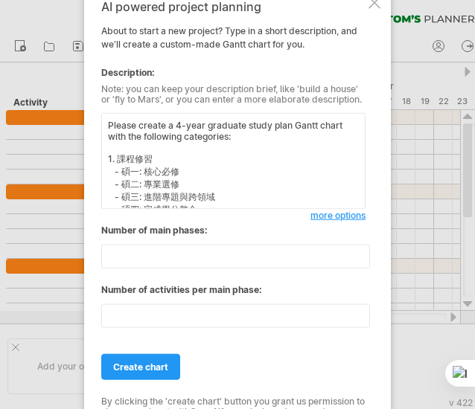
click at [257, 136] on textarea "Please create a 4-year graduate study plan Gantt chart with the following categ…" at bounding box center [233, 161] width 264 height 96
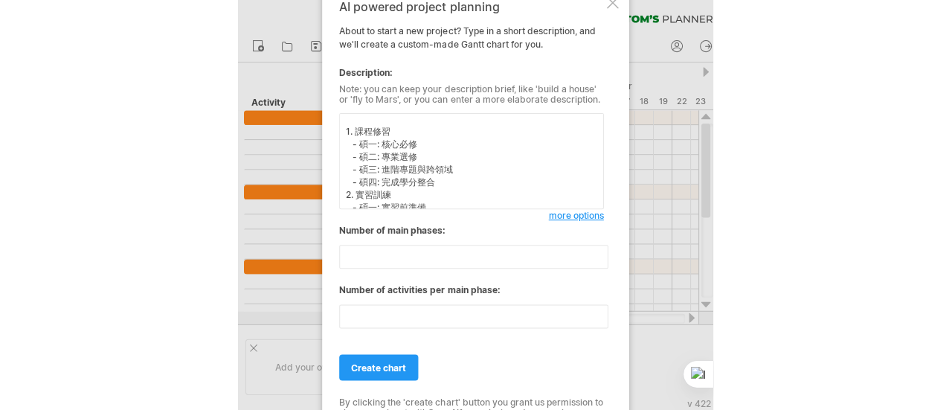
scroll to position [18, 0]
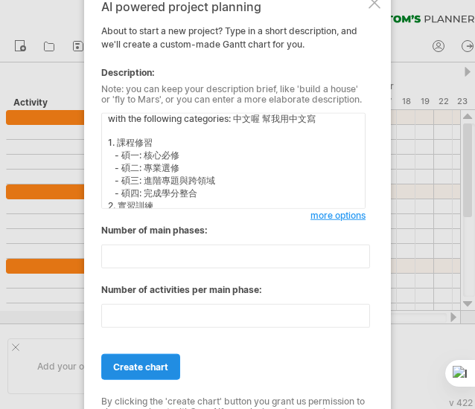
type textarea "Please create a 4-year graduate study plan Gantt chart with the following categ…"
click at [127, 370] on span "create chart" at bounding box center [140, 367] width 55 height 11
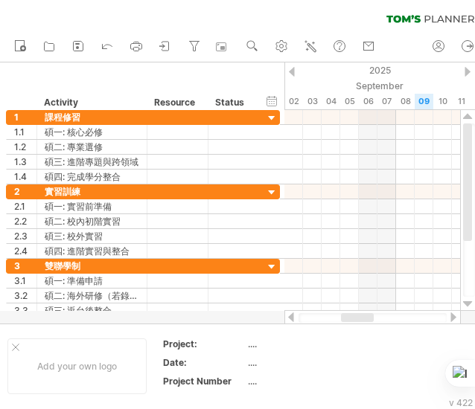
drag, startPoint x: 377, startPoint y: 320, endPoint x: 356, endPoint y: 319, distance: 20.8
click at [356, 319] on div at bounding box center [357, 317] width 33 height 9
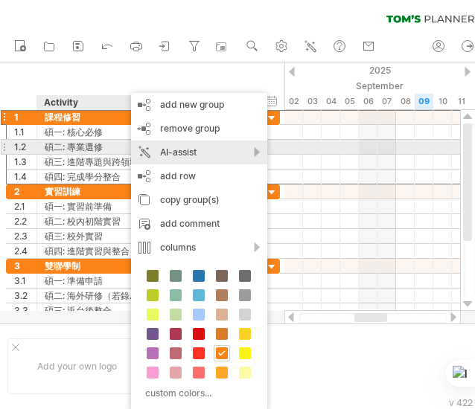
click at [254, 152] on div "AI-assist" at bounding box center [199, 153] width 136 height 24
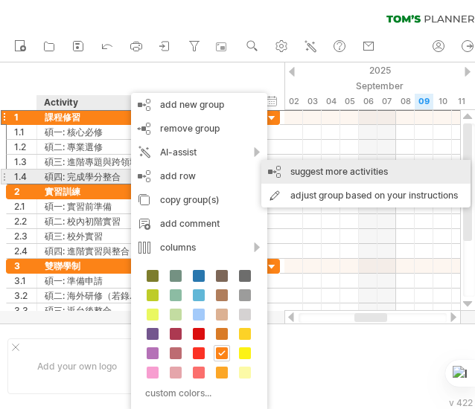
click at [317, 179] on div "suggest more activities" at bounding box center [365, 172] width 209 height 24
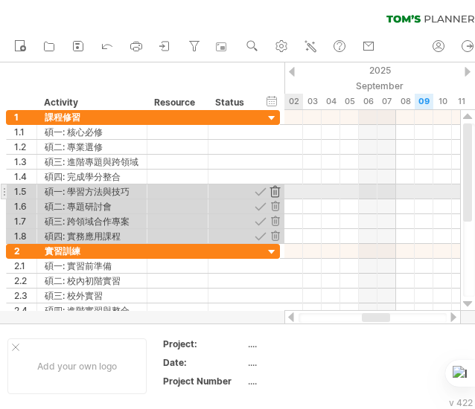
click at [275, 190] on div at bounding box center [275, 191] width 14 height 14
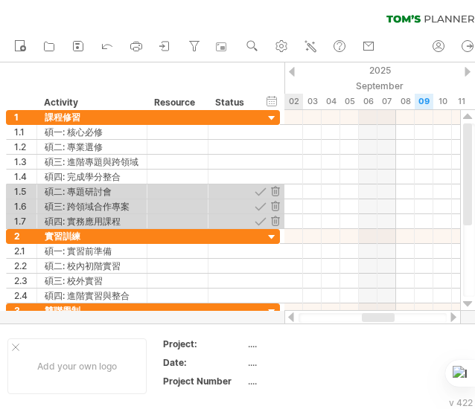
click at [275, 190] on div at bounding box center [275, 191] width 14 height 14
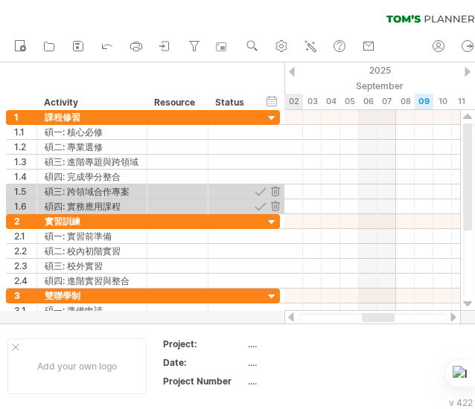
click at [275, 190] on div at bounding box center [275, 191] width 14 height 14
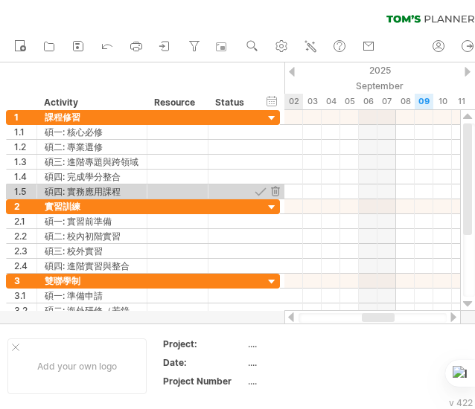
click at [275, 190] on div at bounding box center [275, 191] width 14 height 14
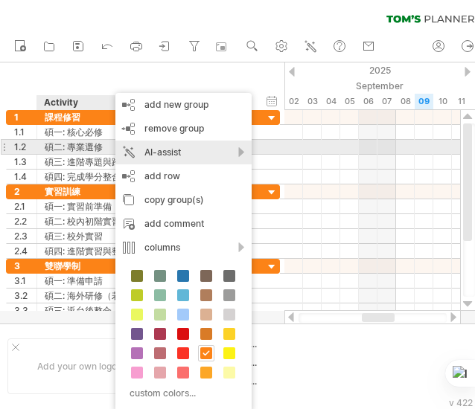
click at [221, 151] on div "AI-assist" at bounding box center [183, 153] width 136 height 24
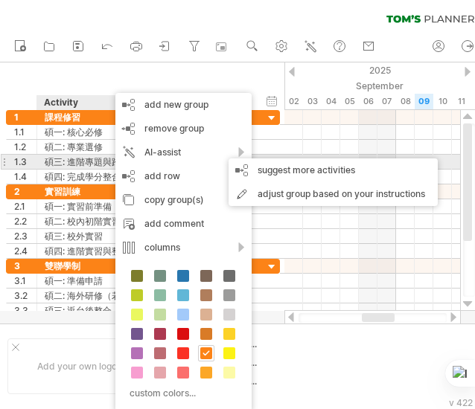
click at [67, 155] on div "碩三: 進階專題與跨領域" at bounding box center [92, 162] width 94 height 14
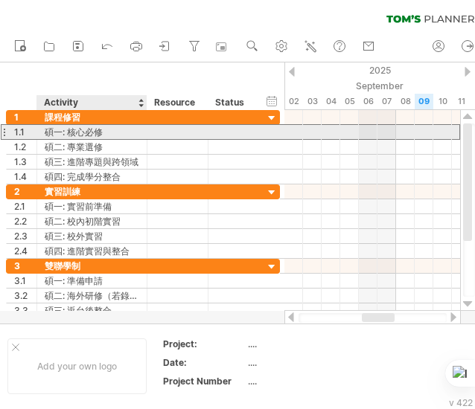
click at [92, 130] on div "碩一: 核心必修" at bounding box center [92, 132] width 94 height 14
click at [129, 135] on input "********" at bounding box center [92, 132] width 94 height 14
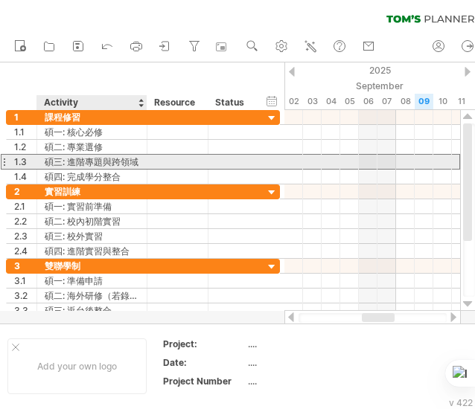
click at [62, 160] on div "碩三: 進階專題與跨領域" at bounding box center [92, 162] width 94 height 14
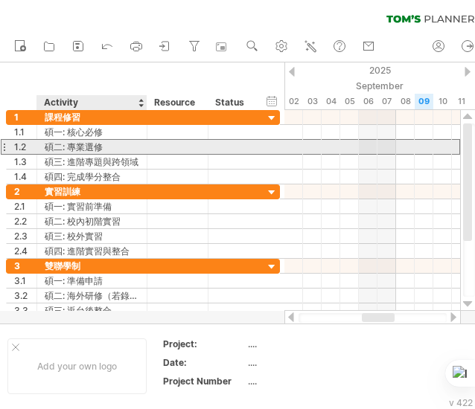
click at [73, 152] on div "碩二: 專業選修" at bounding box center [92, 147] width 94 height 14
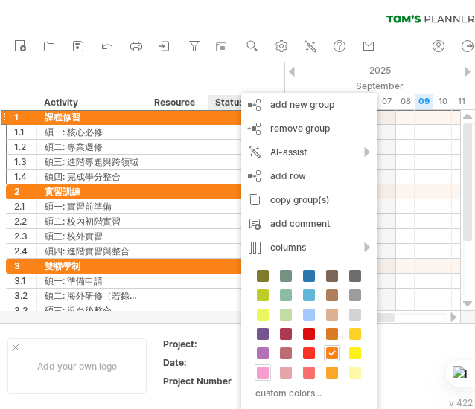
click at [266, 370] on span at bounding box center [263, 373] width 12 height 12
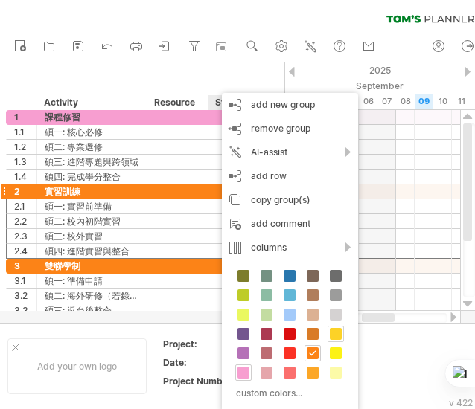
click at [332, 333] on span at bounding box center [336, 334] width 12 height 12
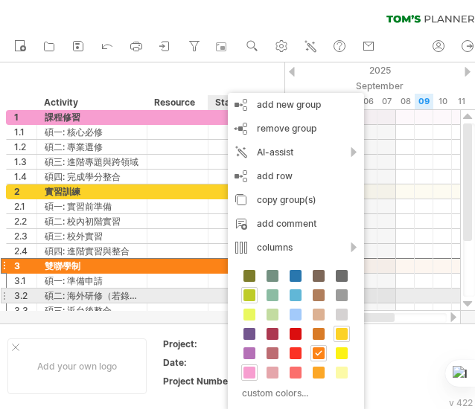
click at [251, 294] on span at bounding box center [249, 295] width 12 height 12
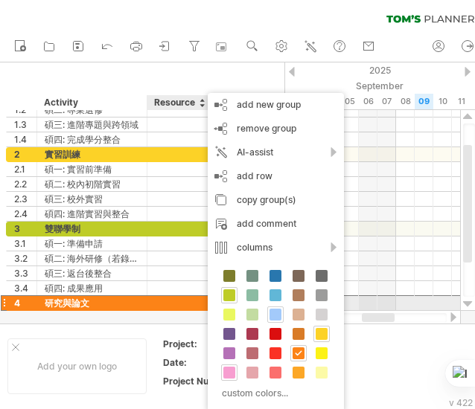
click at [274, 310] on span at bounding box center [275, 315] width 12 height 12
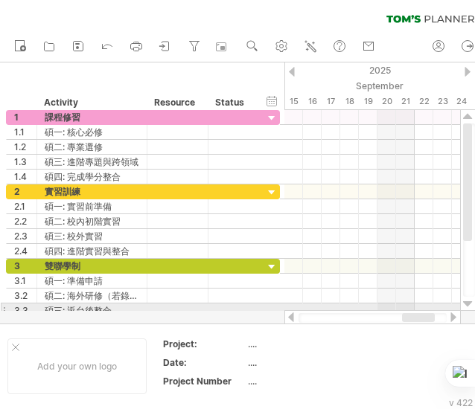
drag, startPoint x: 379, startPoint y: 316, endPoint x: 423, endPoint y: 310, distance: 43.6
click at [423, 310] on div at bounding box center [372, 317] width 176 height 15
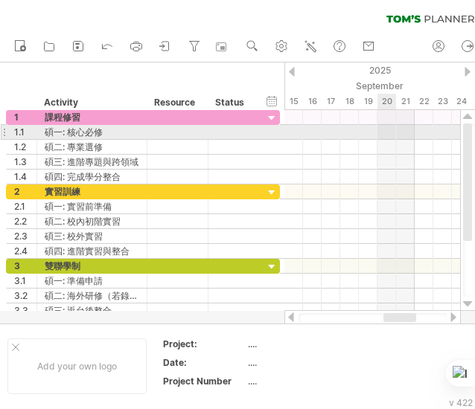
click at [388, 126] on div at bounding box center [372, 132] width 176 height 15
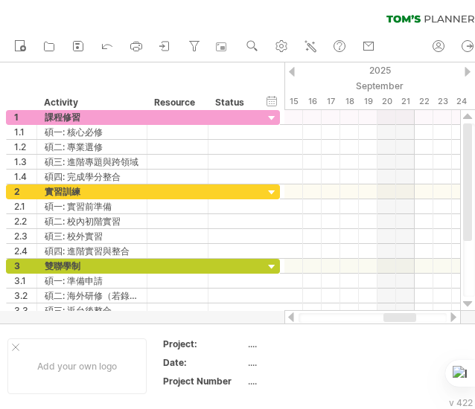
click at [467, 71] on div at bounding box center [467, 72] width 6 height 10
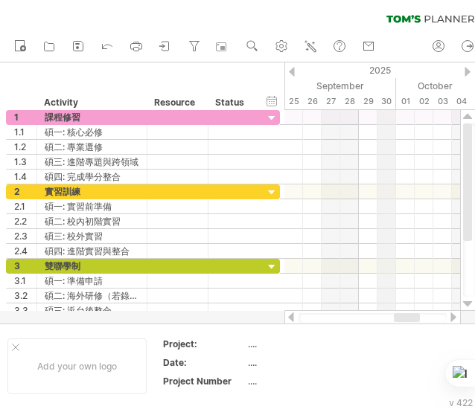
click at [383, 68] on div "2025" at bounding box center [107, 70] width 1469 height 16
click at [469, 71] on div at bounding box center [467, 72] width 6 height 10
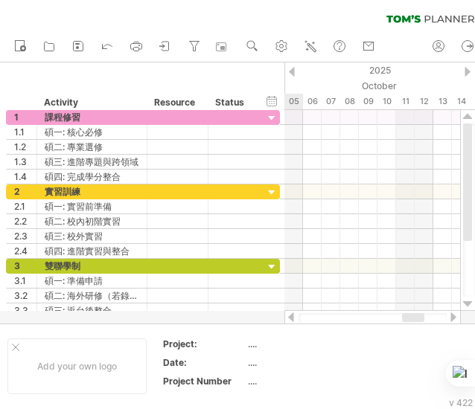
click at [469, 71] on div at bounding box center [467, 72] width 6 height 10
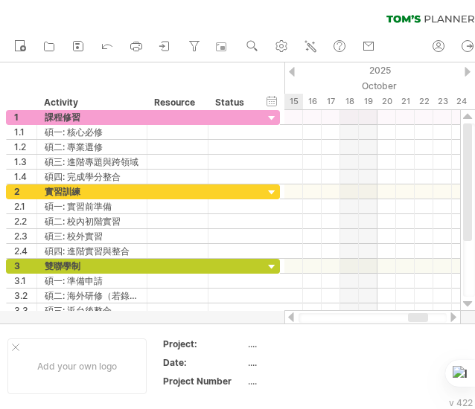
click at [469, 71] on div at bounding box center [467, 72] width 6 height 10
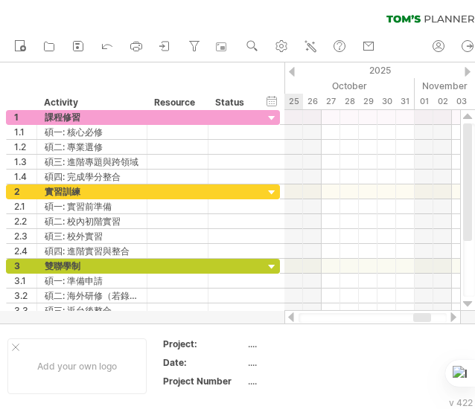
click at [469, 71] on div at bounding box center [467, 72] width 6 height 10
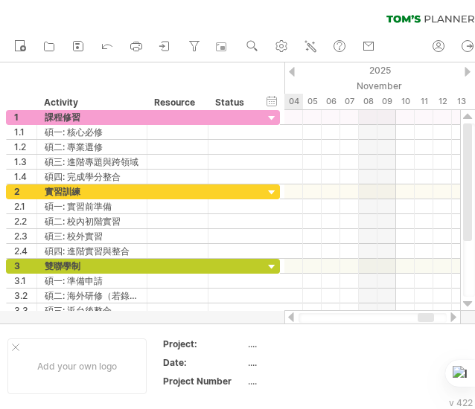
click at [469, 71] on div at bounding box center [467, 72] width 6 height 10
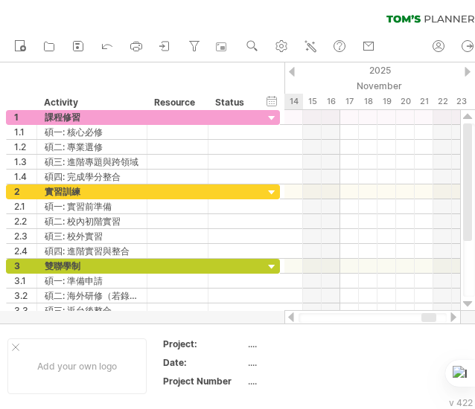
click at [469, 71] on div at bounding box center [467, 72] width 6 height 10
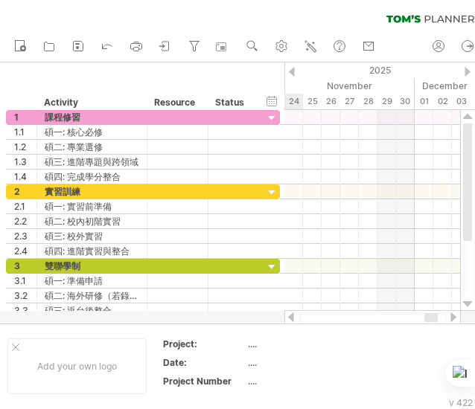
click at [469, 71] on div at bounding box center [467, 72] width 6 height 10
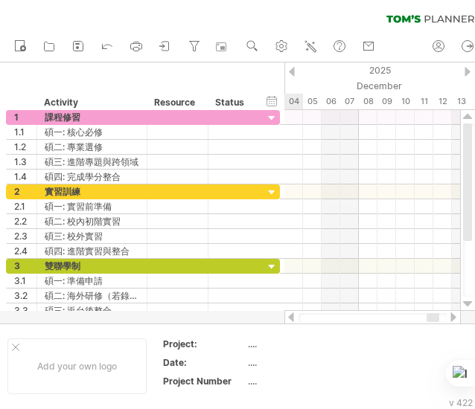
click at [469, 71] on div at bounding box center [467, 72] width 6 height 10
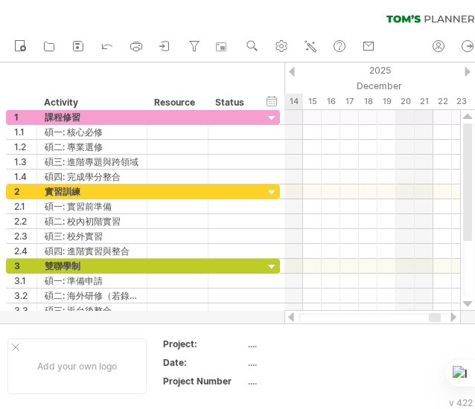
click at [469, 71] on div at bounding box center [467, 72] width 6 height 10
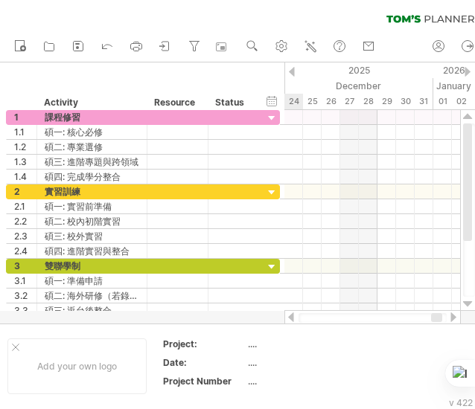
click at [469, 71] on div at bounding box center [467, 72] width 6 height 10
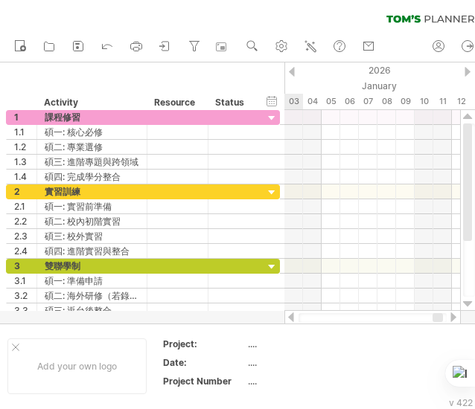
click at [469, 71] on div at bounding box center [467, 72] width 6 height 10
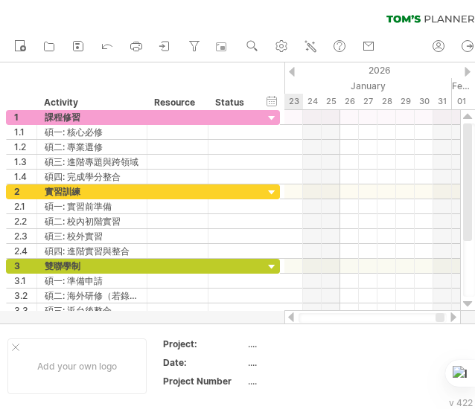
click at [469, 71] on div at bounding box center [467, 72] width 6 height 10
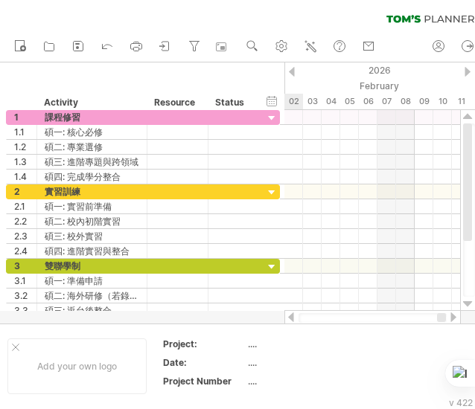
click at [469, 71] on div at bounding box center [467, 72] width 6 height 10
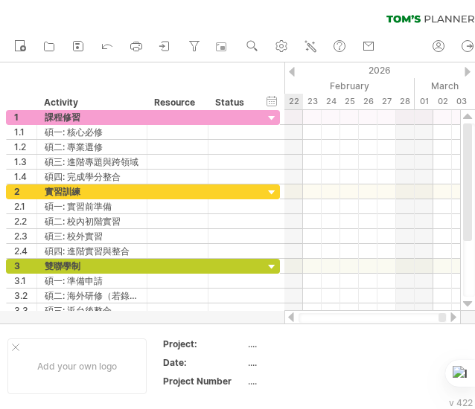
click at [469, 71] on div at bounding box center [467, 72] width 6 height 10
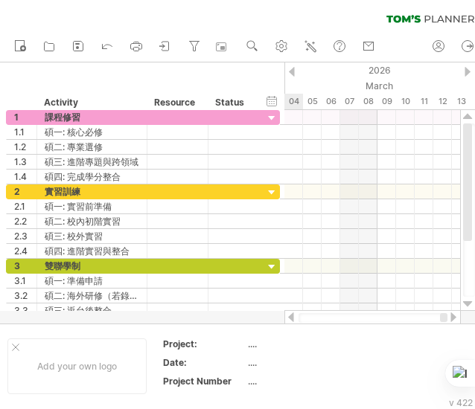
click at [469, 71] on div at bounding box center [467, 72] width 6 height 10
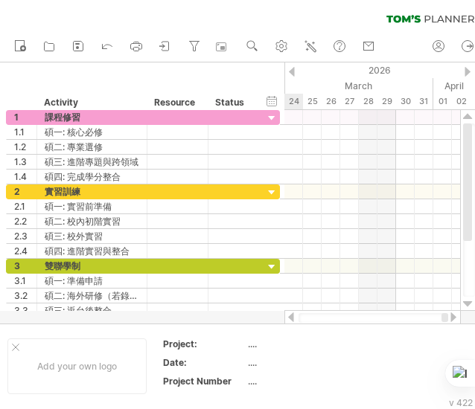
click at [469, 71] on div at bounding box center [467, 72] width 6 height 10
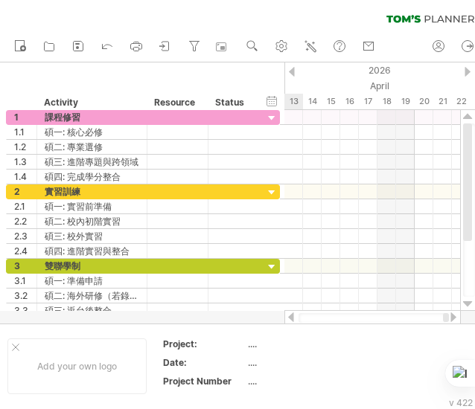
click at [469, 71] on div at bounding box center [467, 72] width 6 height 10
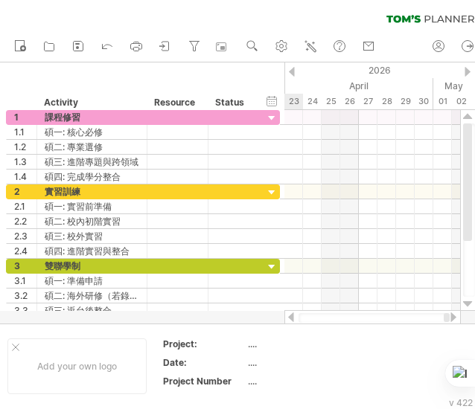
click at [469, 71] on div at bounding box center [467, 72] width 6 height 10
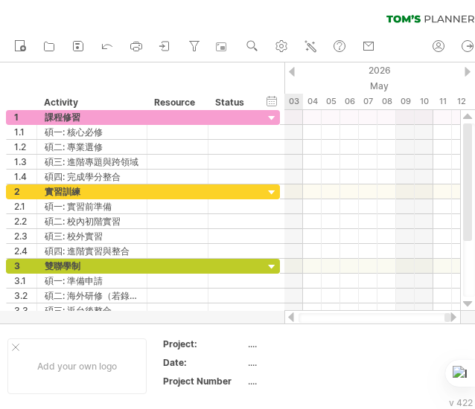
click at [469, 71] on div at bounding box center [467, 72] width 6 height 10
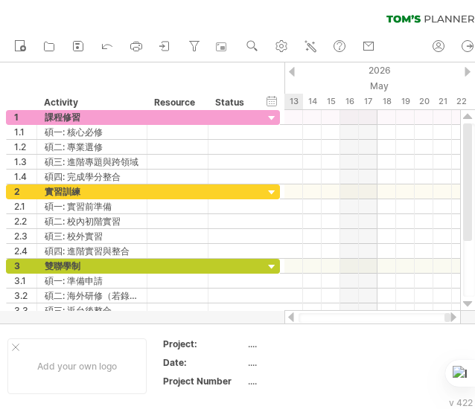
click at [469, 71] on div at bounding box center [467, 72] width 6 height 10
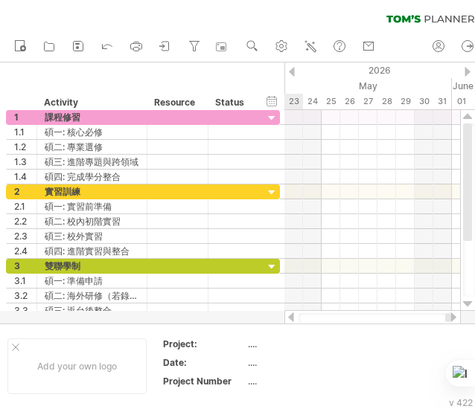
click at [469, 71] on div at bounding box center [467, 72] width 6 height 10
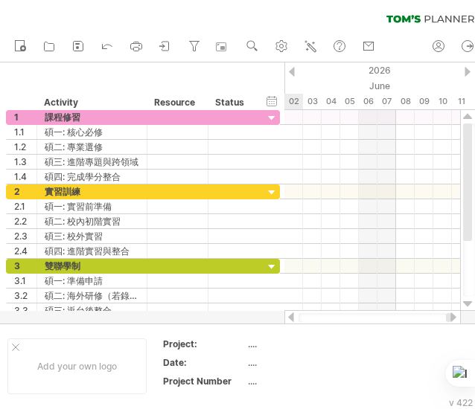
click at [469, 71] on div at bounding box center [467, 72] width 6 height 10
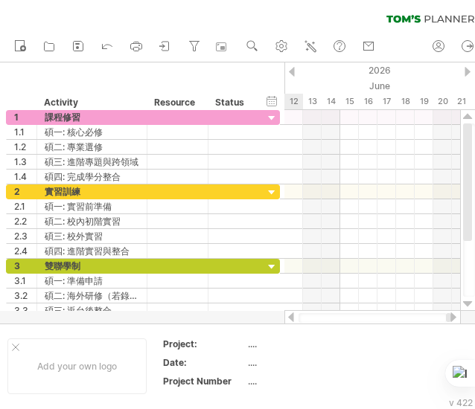
click at [469, 71] on div at bounding box center [467, 72] width 6 height 10
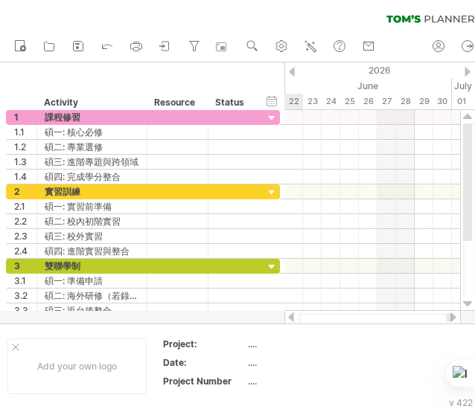
click at [469, 71] on div at bounding box center [467, 72] width 6 height 10
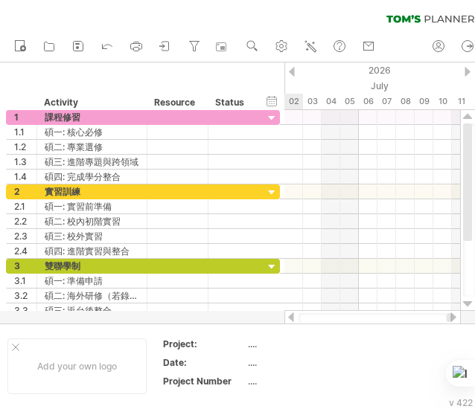
click at [469, 71] on div at bounding box center [467, 72] width 6 height 10
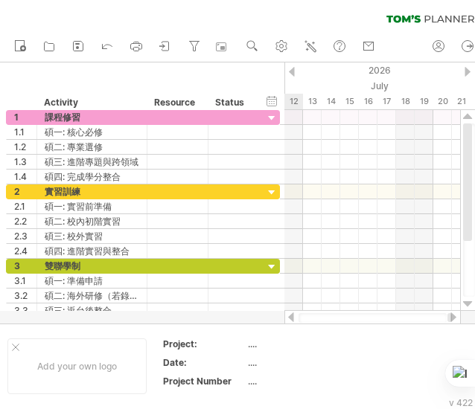
click at [469, 71] on div at bounding box center [467, 72] width 6 height 10
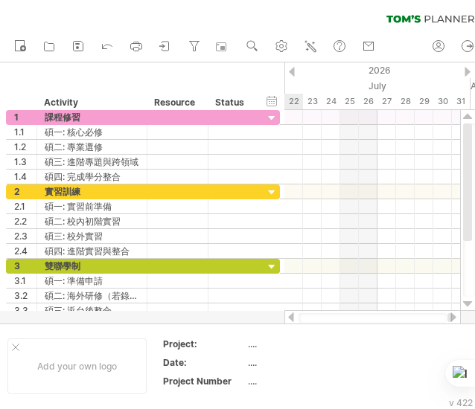
click at [469, 71] on div at bounding box center [467, 72] width 6 height 10
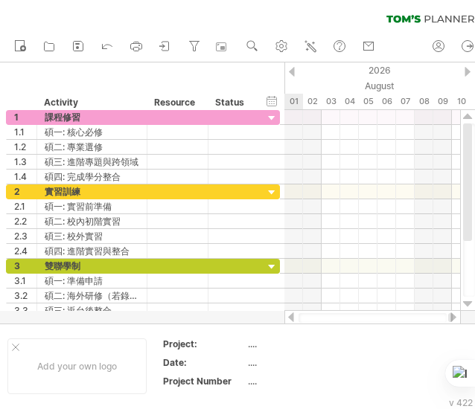
click at [469, 71] on div at bounding box center [467, 72] width 6 height 10
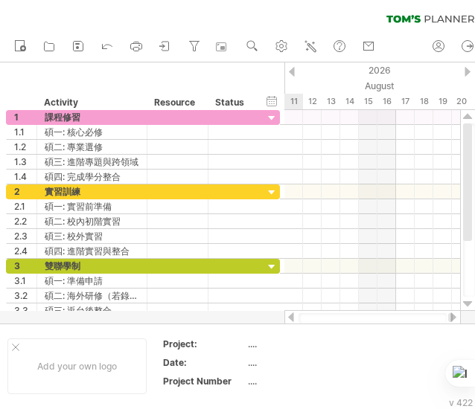
click at [469, 71] on div at bounding box center [467, 72] width 6 height 10
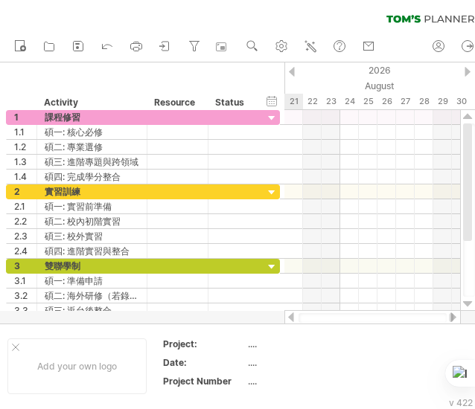
click at [469, 71] on div at bounding box center [467, 72] width 6 height 10
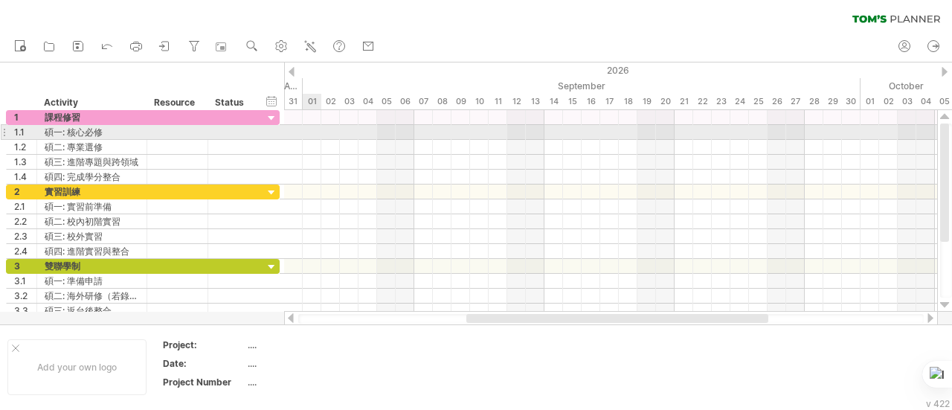
click at [311, 130] on div at bounding box center [610, 132] width 653 height 15
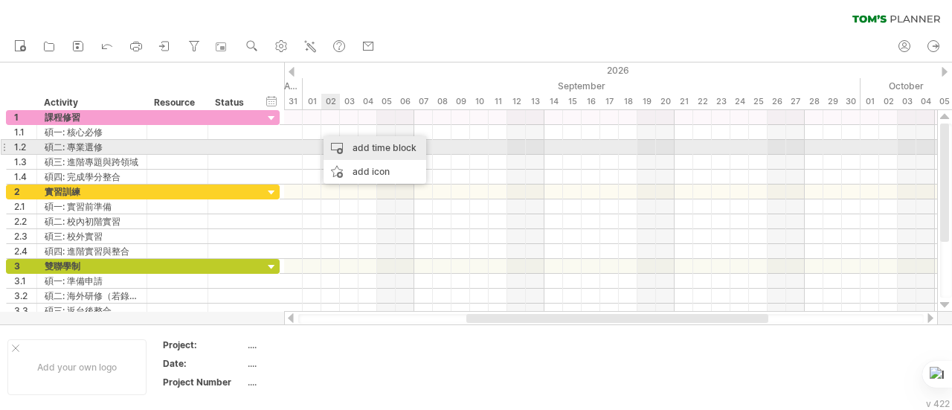
click at [391, 149] on div "add time block" at bounding box center [375, 148] width 103 height 24
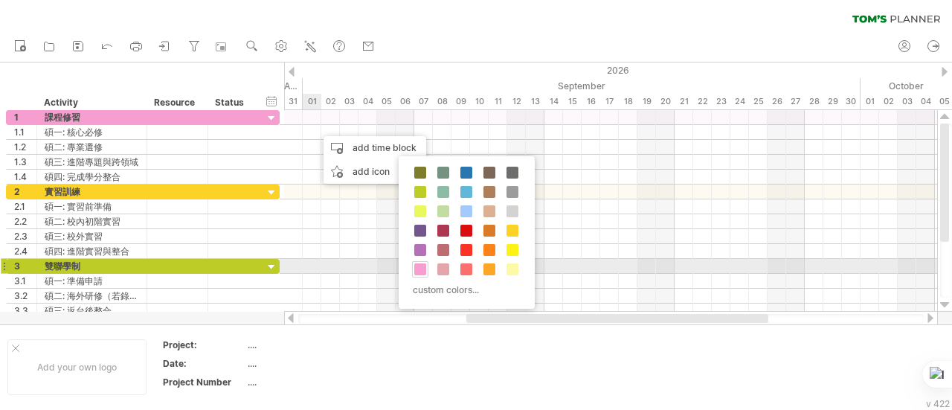
click at [424, 269] on span at bounding box center [420, 269] width 12 height 12
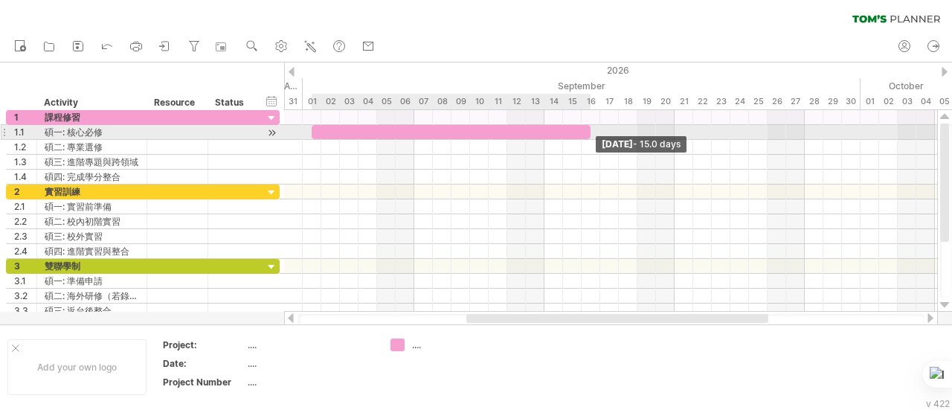
drag, startPoint x: 330, startPoint y: 130, endPoint x: 588, endPoint y: 127, distance: 257.4
click at [474, 127] on span at bounding box center [591, 132] width 6 height 14
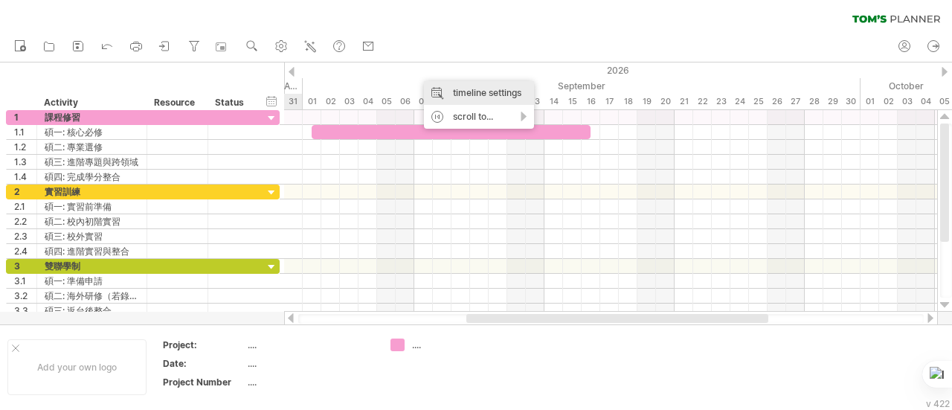
click at [454, 99] on div "timeline settings" at bounding box center [479, 93] width 110 height 24
select select "*"
select select "**"
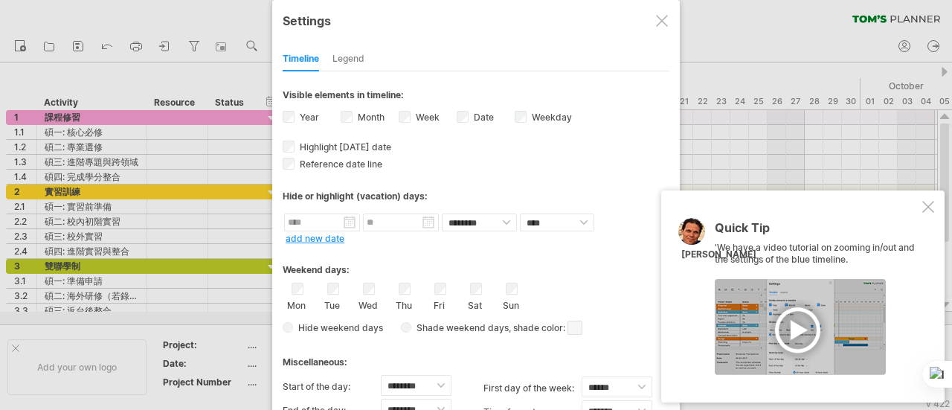
click at [474, 202] on div at bounding box center [928, 207] width 12 height 12
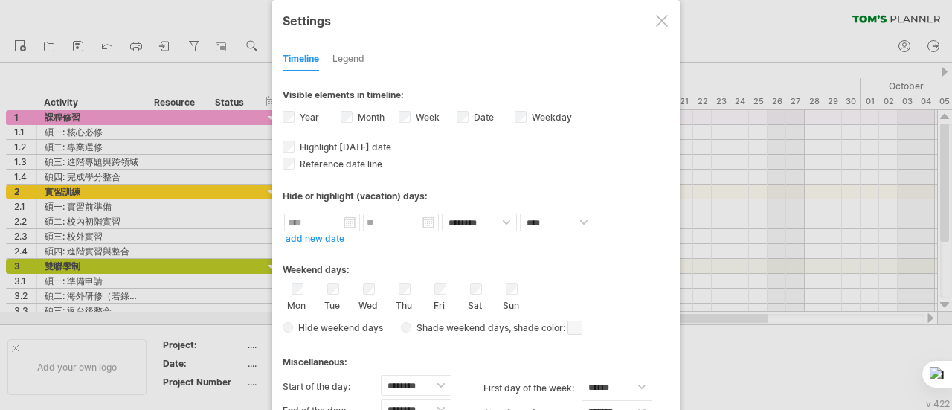
click at [347, 61] on div "Legend" at bounding box center [349, 60] width 32 height 24
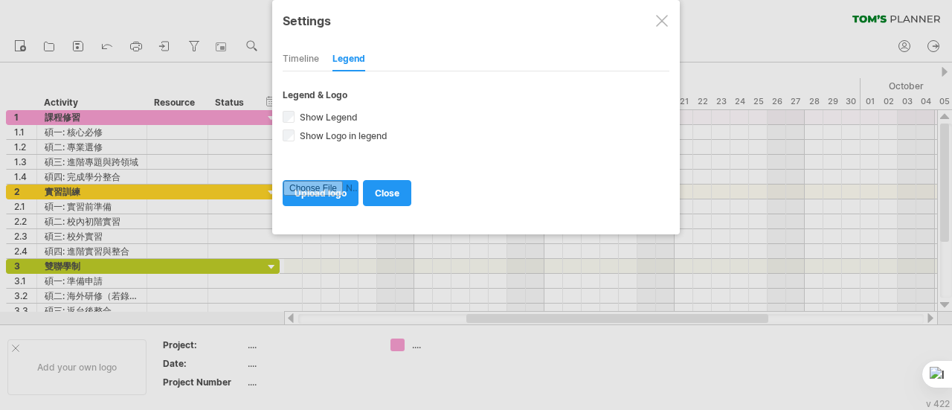
click at [299, 62] on div "Timeline" at bounding box center [301, 60] width 36 height 24
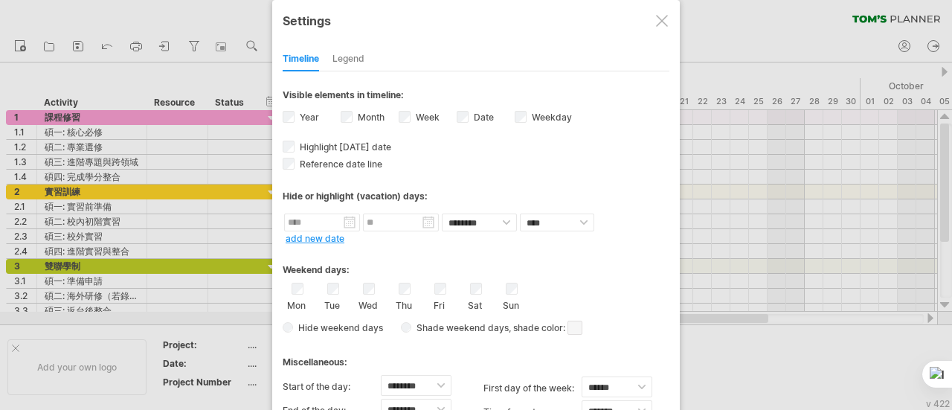
click at [359, 60] on div "Legend" at bounding box center [349, 60] width 32 height 24
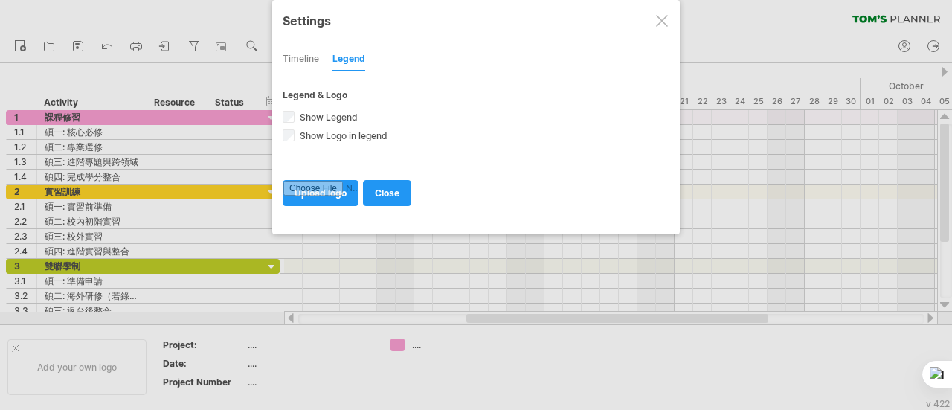
click at [299, 51] on div "Timeline" at bounding box center [301, 60] width 36 height 24
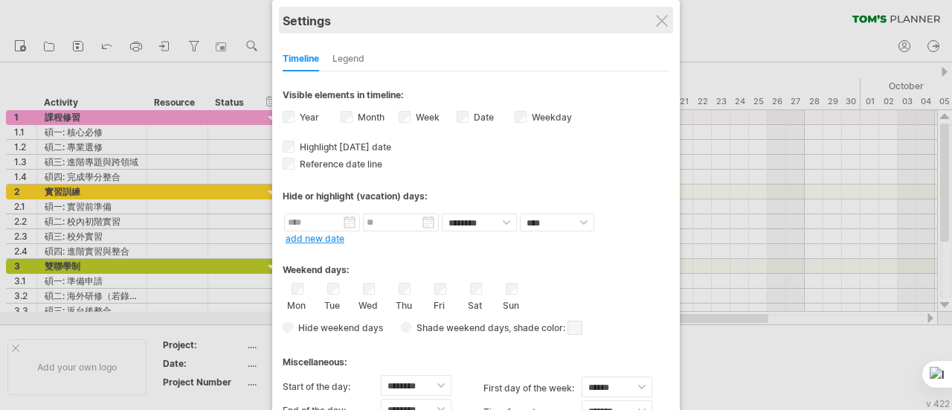
click at [474, 17] on div "Settings" at bounding box center [476, 20] width 387 height 27
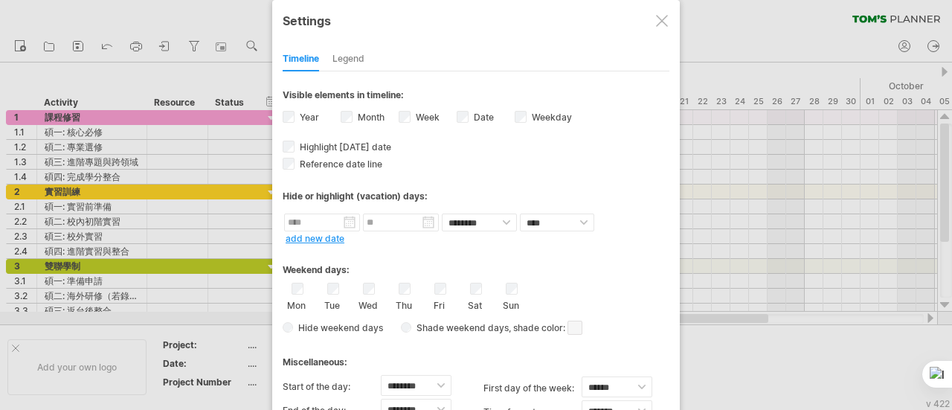
click at [474, 22] on div at bounding box center [662, 21] width 12 height 12
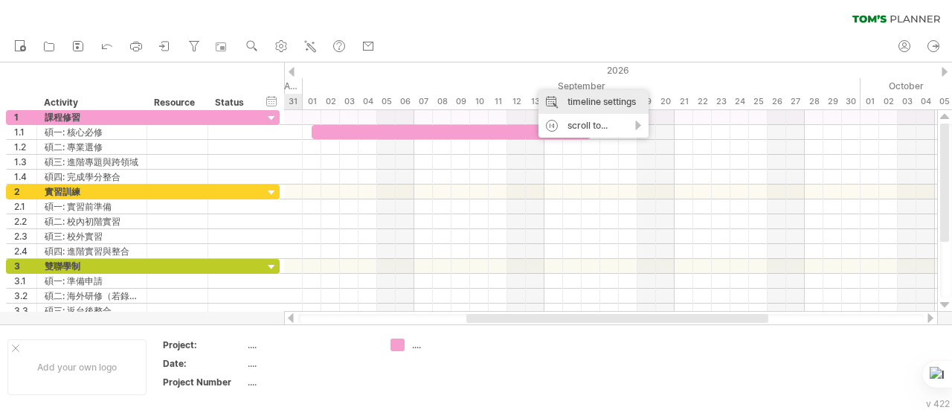
click at [474, 99] on div "timeline settings" at bounding box center [594, 102] width 110 height 24
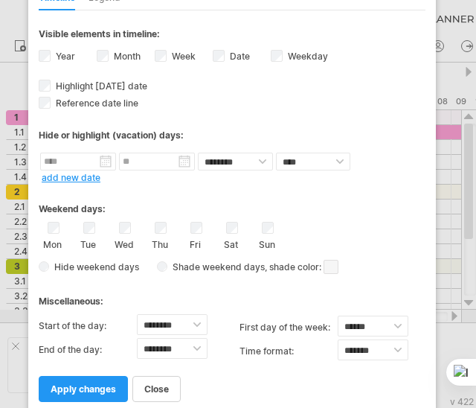
drag, startPoint x: 367, startPoint y: 24, endPoint x: 333, endPoint y: 13, distance: 36.0
click at [335, 13] on div "**********" at bounding box center [232, 177] width 408 height 476
click at [223, 52] on div "Date visibility of date Currently there is not enough space horizontally to dis…" at bounding box center [242, 58] width 58 height 20
click at [82, 376] on link "apply changes" at bounding box center [83, 389] width 89 height 26
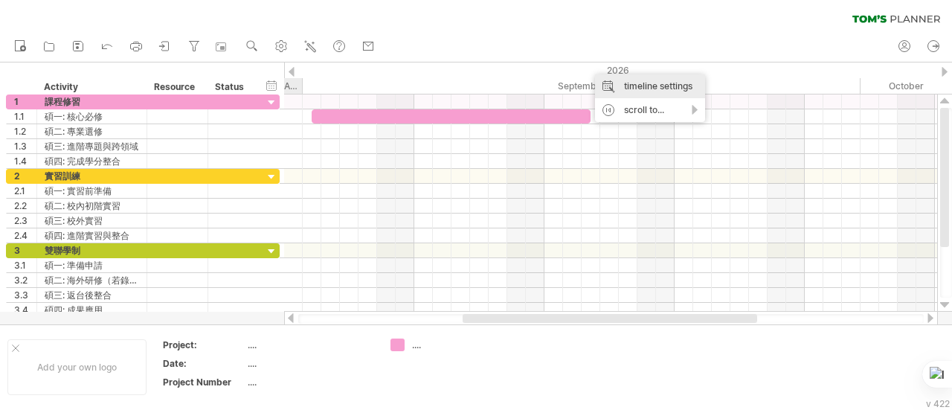
click at [474, 88] on div "timeline settings" at bounding box center [650, 86] width 110 height 24
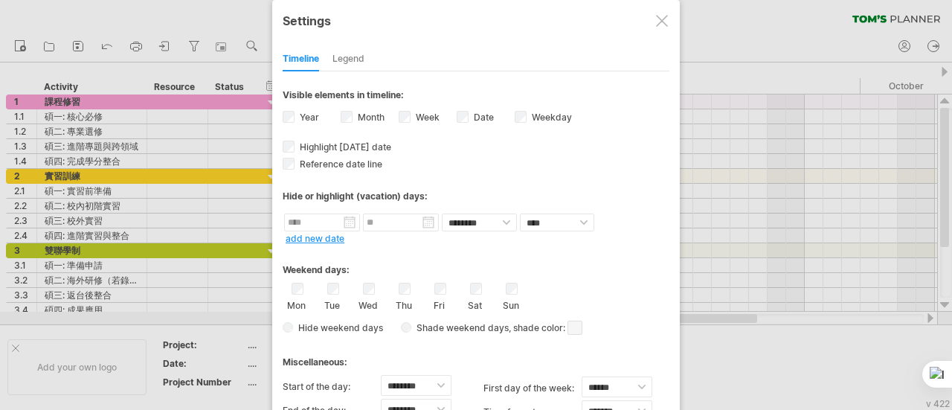
click at [474, 25] on div at bounding box center [662, 21] width 12 height 12
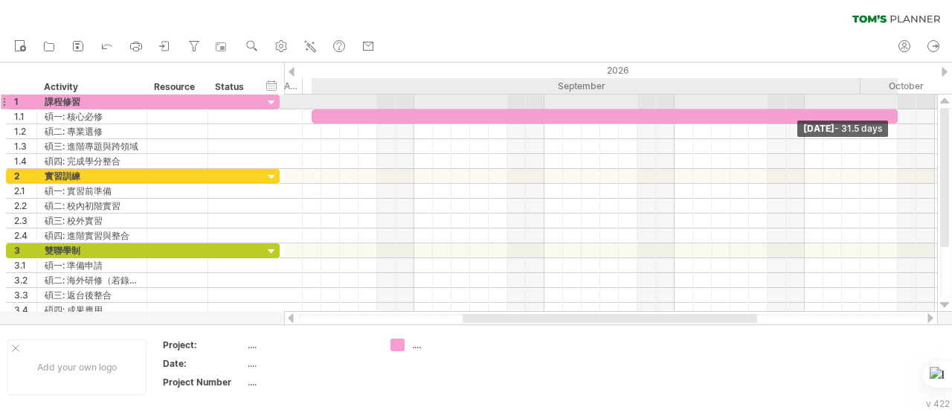
drag, startPoint x: 588, startPoint y: 115, endPoint x: 899, endPoint y: 106, distance: 311.1
click at [474, 106] on div "[DATE] - 31.5 days" at bounding box center [610, 202] width 653 height 217
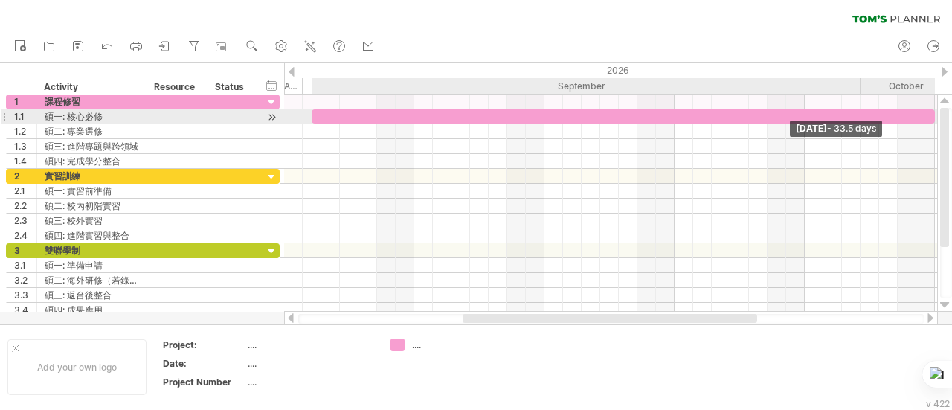
drag, startPoint x: 895, startPoint y: 116, endPoint x: 930, endPoint y: 116, distance: 35.0
click at [474, 116] on div at bounding box center [623, 116] width 623 height 14
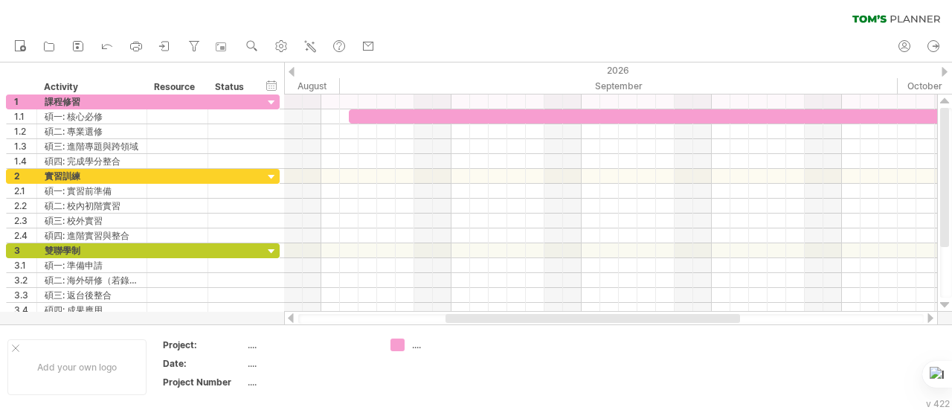
drag, startPoint x: 679, startPoint y: 321, endPoint x: 662, endPoint y: 304, distance: 24.2
click at [474, 312] on div at bounding box center [611, 318] width 654 height 15
click at [474, 71] on div "2026" at bounding box center [814, 70] width 2920 height 16
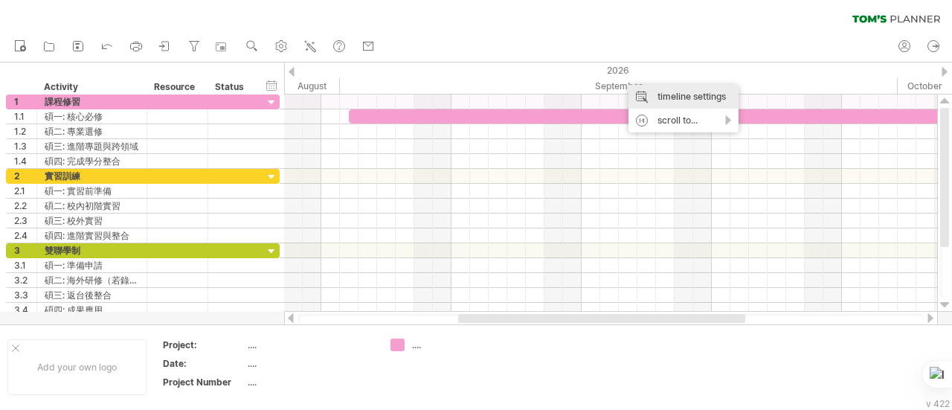
click at [474, 95] on div "timeline settings" at bounding box center [684, 97] width 110 height 24
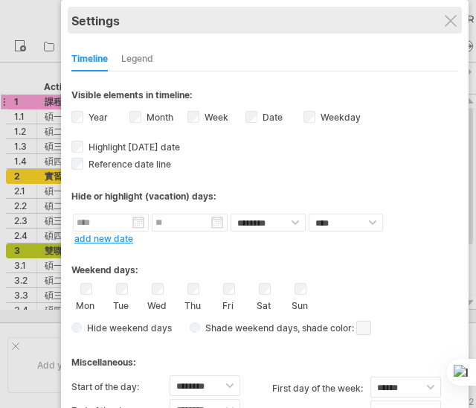
click at [458, 20] on div "Settings" at bounding box center [264, 20] width 387 height 27
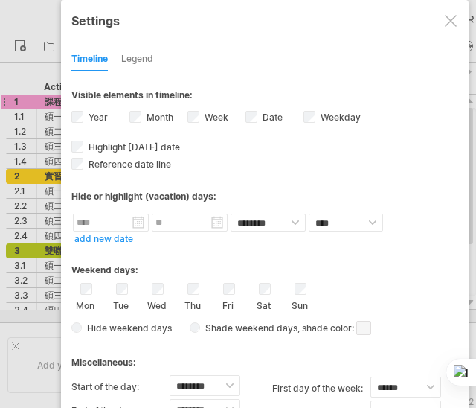
drag, startPoint x: 345, startPoint y: 30, endPoint x: 345, endPoint y: 1, distance: 29.0
click at [367, 0] on html "progress(100%) Trying to reach [DOMAIN_NAME] Connected again... 0% clear filter…" at bounding box center [238, 205] width 476 height 411
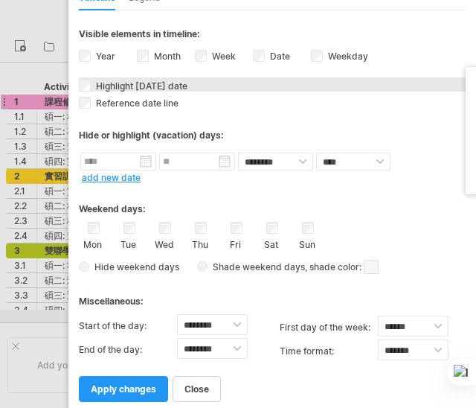
drag, startPoint x: 187, startPoint y: 18, endPoint x: 243, endPoint y: 68, distance: 75.3
click at [243, 68] on div "**********" at bounding box center [272, 177] width 408 height 476
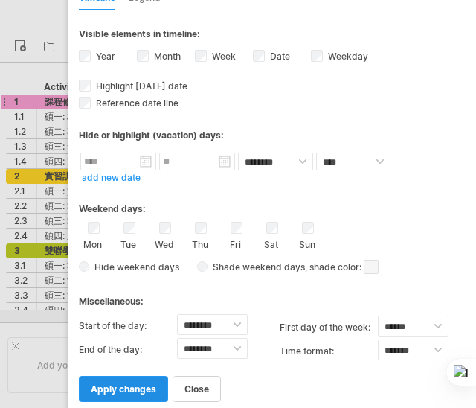
click at [126, 376] on link "apply changes" at bounding box center [123, 389] width 89 height 26
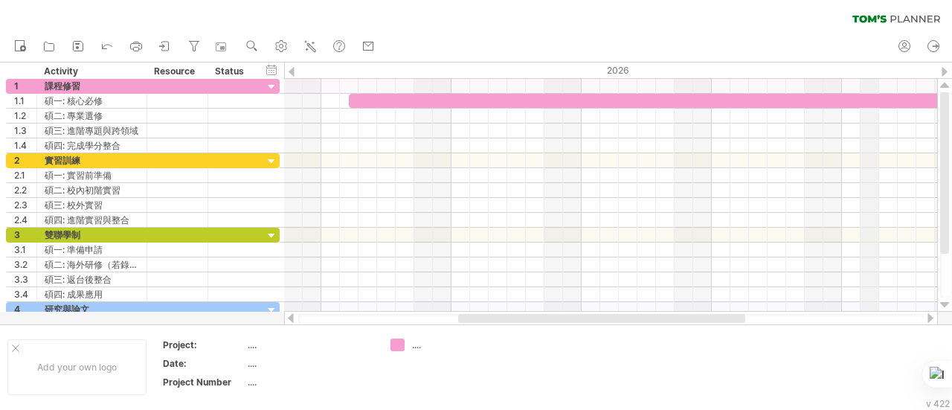
drag, startPoint x: 943, startPoint y: 68, endPoint x: 851, endPoint y: 69, distance: 92.3
click at [474, 71] on div "Trying to reach [DOMAIN_NAME] Connected again... 0% clear filter new 1" at bounding box center [476, 205] width 952 height 410
click at [474, 68] on div at bounding box center [945, 72] width 6 height 10
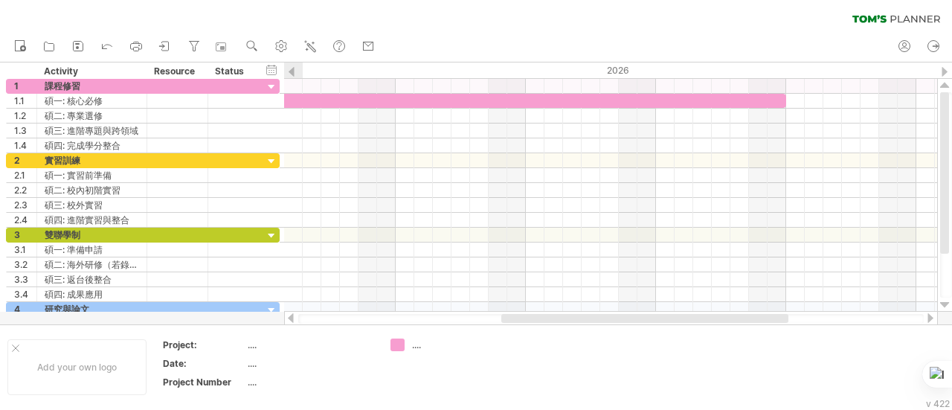
click at [474, 70] on div at bounding box center [945, 72] width 6 height 10
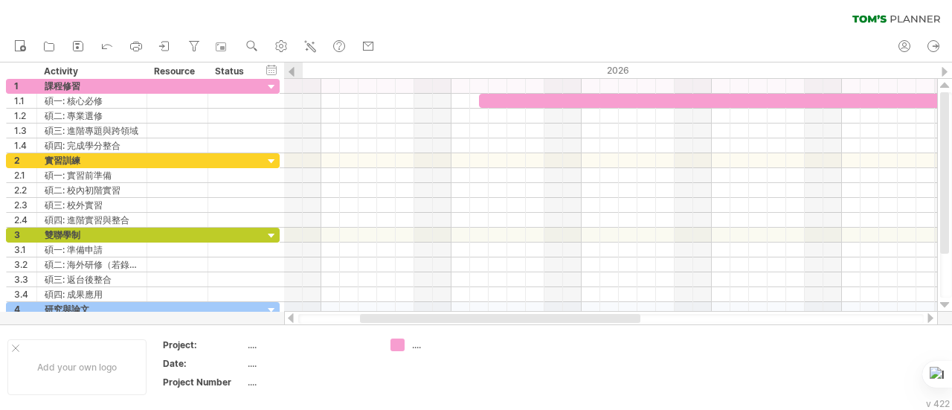
drag, startPoint x: 664, startPoint y: 318, endPoint x: 475, endPoint y: 316, distance: 189.0
click at [474, 316] on div at bounding box center [500, 318] width 280 height 9
click at [474, 71] on div "2026" at bounding box center [777, 70] width 2920 height 16
click at [474, 69] on div at bounding box center [945, 72] width 6 height 10
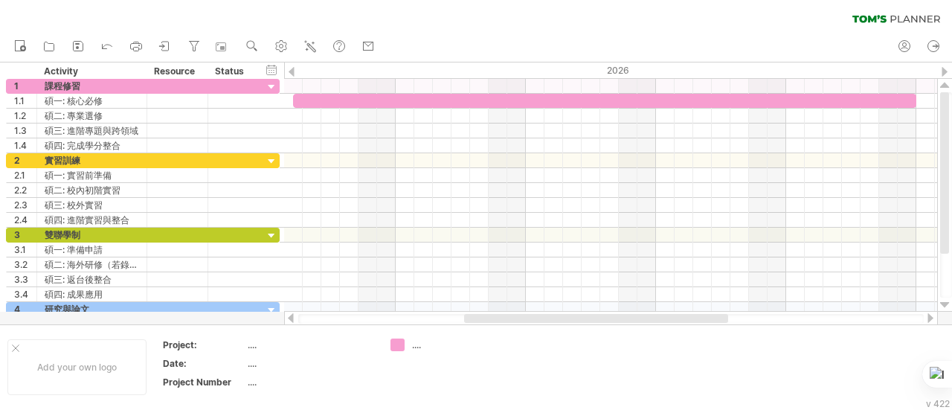
click at [474, 69] on div at bounding box center [945, 72] width 6 height 10
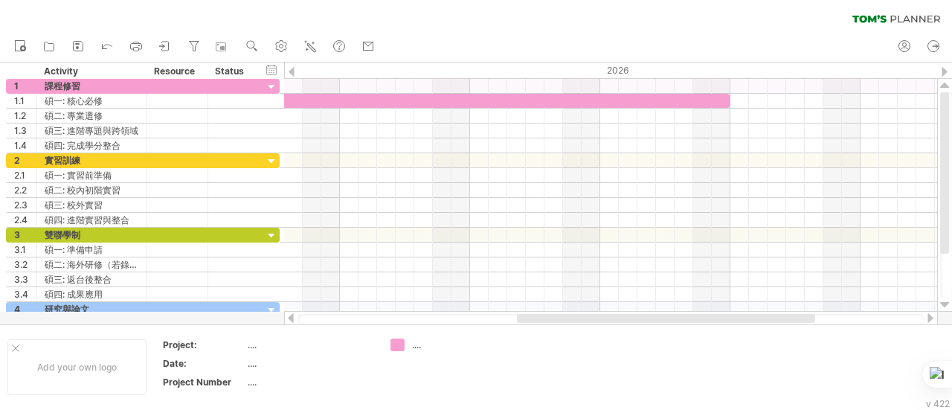
click at [474, 69] on div at bounding box center [945, 72] width 6 height 10
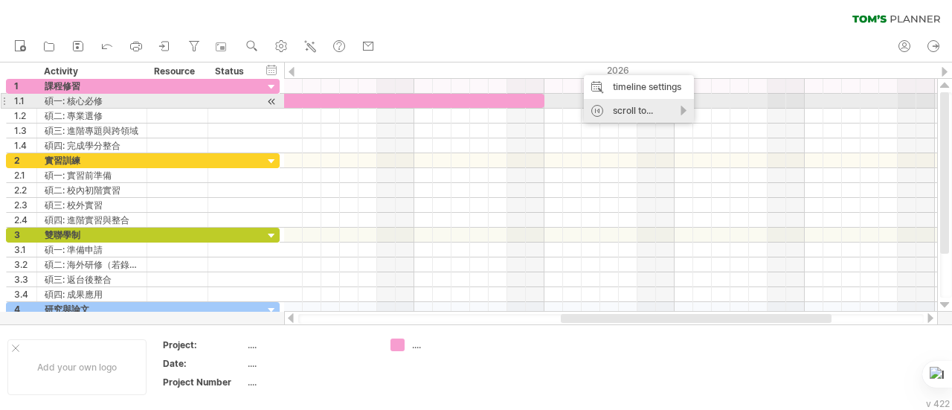
click at [474, 109] on div "scroll to..." at bounding box center [639, 111] width 110 height 24
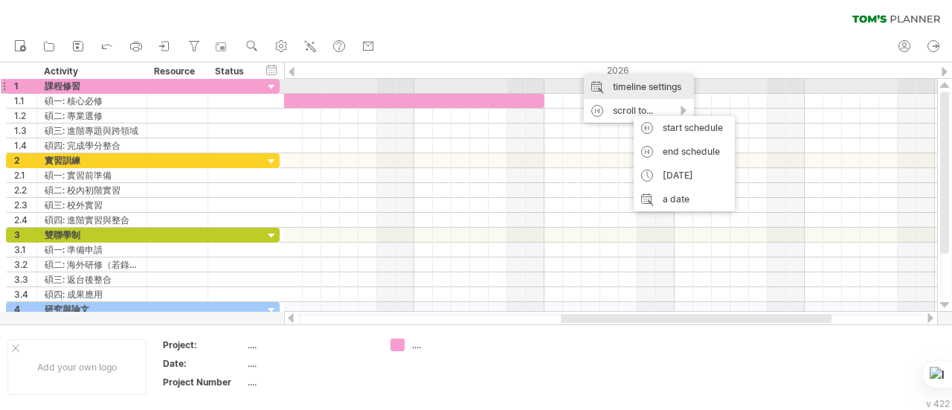
click at [474, 86] on div "timeline settings" at bounding box center [639, 87] width 110 height 24
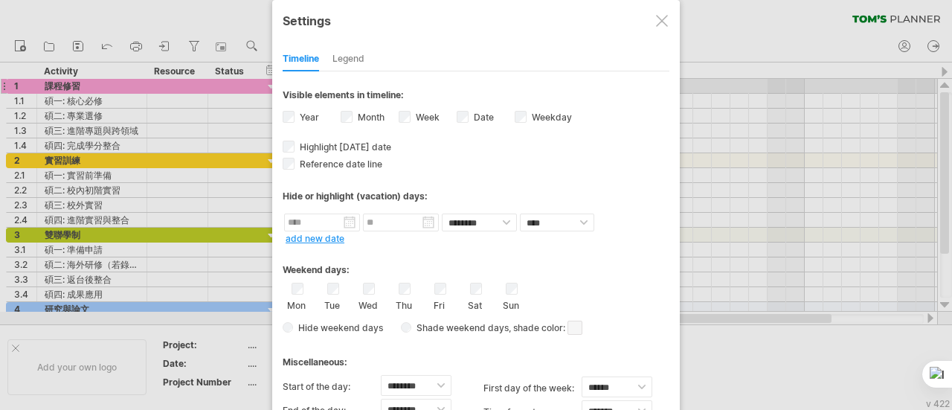
click at [474, 17] on div at bounding box center [662, 21] width 12 height 12
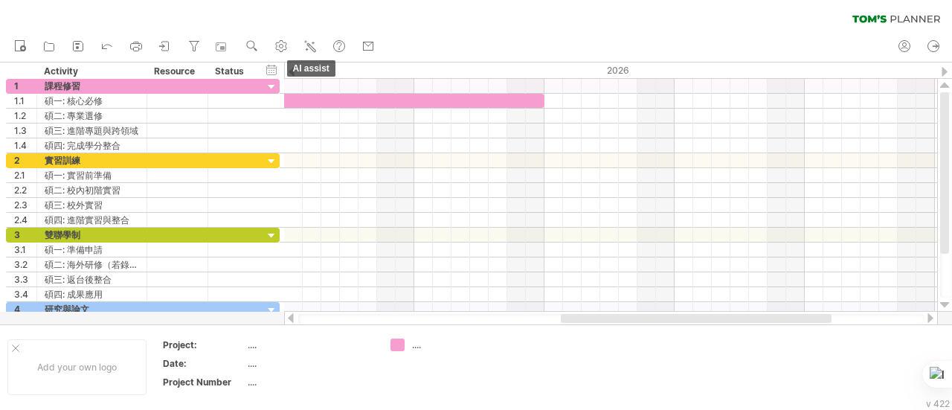
click at [306, 45] on icon at bounding box center [310, 46] width 15 height 15
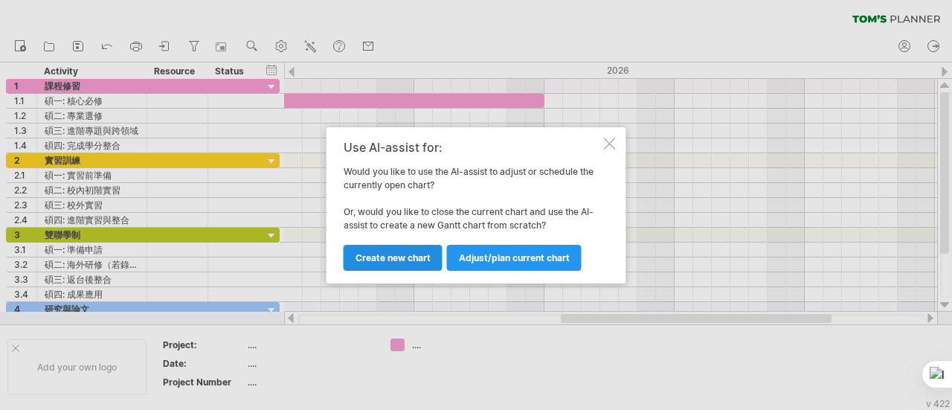
click at [406, 263] on link "Create new chart" at bounding box center [393, 258] width 99 height 26
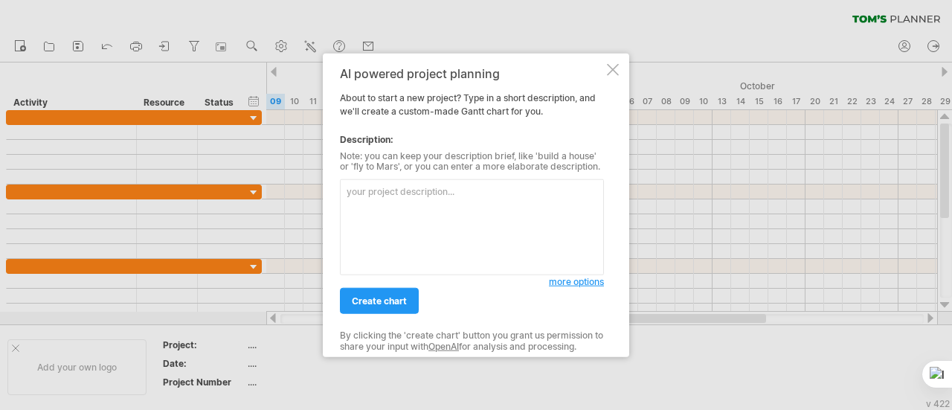
click at [449, 215] on textarea at bounding box center [472, 227] width 264 height 96
click at [460, 245] on textarea at bounding box center [472, 227] width 264 height 96
paste textarea "課程修習 - 碩一: 核心必修 - 碩二: 專業選修 - 碩三: 進階專題與跨領域 - 碩四: 完成學分整合 2. 實習訓練 - 碩一: 實習前準備 - 碩二…"
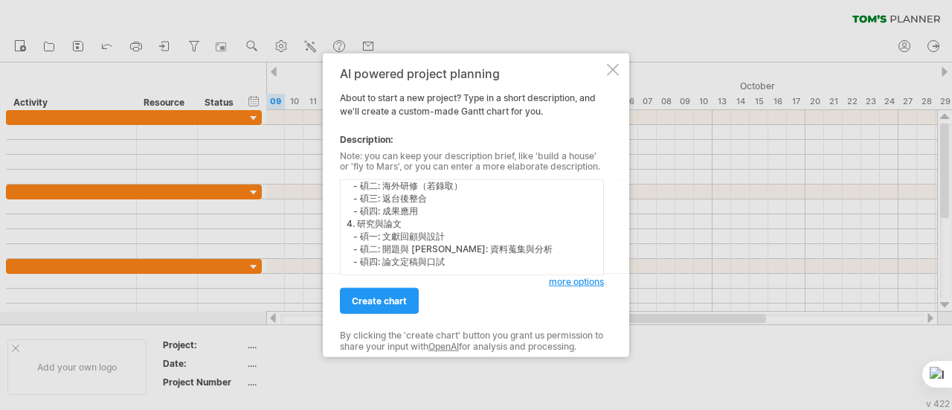
scroll to position [0, 0]
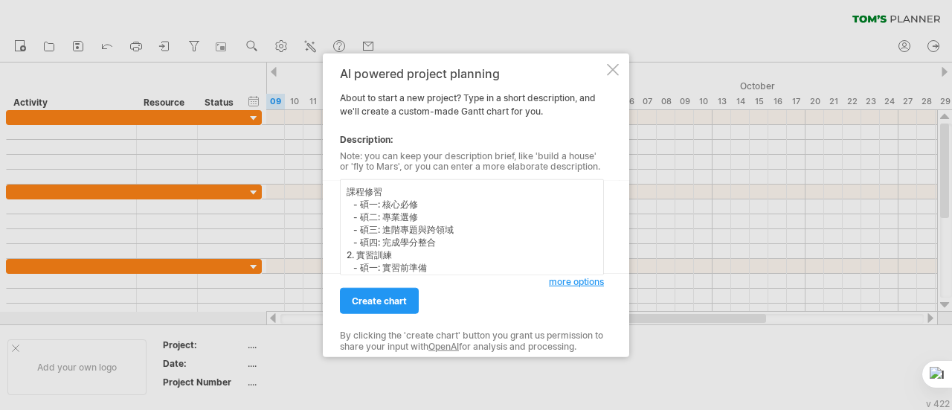
click at [349, 193] on textarea "課程修習 - 碩一: 核心必修 - 碩二: 專業選修 - 碩三: 進階專題與跨領域 - 碩四: 完成學分整合 2. 實習訓練 - 碩一: 實習前準備 - 碩二…" at bounding box center [472, 227] width 264 height 96
drag, startPoint x: 379, startPoint y: 205, endPoint x: 344, endPoint y: 204, distance: 35.0
click at [344, 204] on textarea "直列是 課程修習 - 碩一: 核心必修 - 碩二: 專業選修 - 碩三: 進階專題與跨領域 - 碩四: 完成學分整合 2. 實習訓練 - 碩一: 實習前準備 …" at bounding box center [472, 227] width 264 height 96
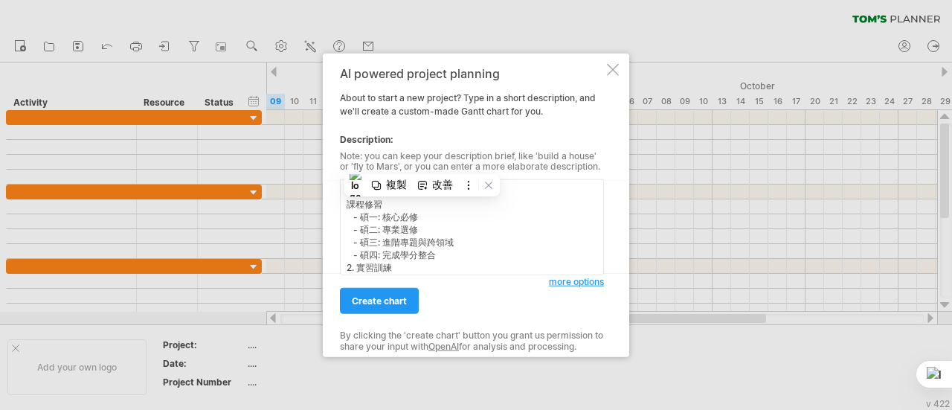
click at [406, 213] on textarea "直列是 課程修習 - 碩一: 核心必修 - 碩二: 專業選修 - 碩三: 進階專題與跨領域 - 碩四: 完成學分整合 2. 實習訓練 - 碩一: 實習前準備 …" at bounding box center [472, 227] width 264 height 96
click at [396, 190] on textarea "直列是 課程修習 - 碩一: 核心必修 - 碩二: 專業選修 - 碩三: 進階專題與跨領域 - 碩四: 完成學分整合 2. 實習訓練 - 碩一: 實習前準備 …" at bounding box center [472, 227] width 264 height 96
paste textarea "課程修習"
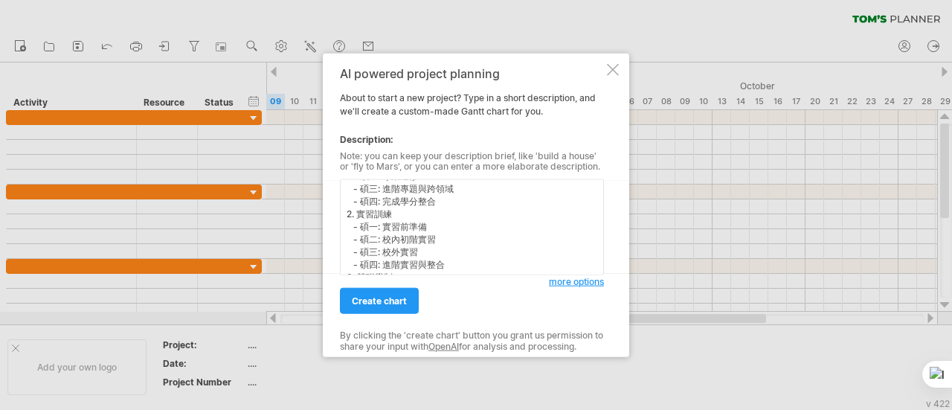
scroll to position [74, 0]
drag, startPoint x: 393, startPoint y: 196, endPoint x: 358, endPoint y: 196, distance: 35.0
click at [358, 196] on textarea "直列是 課程修習 課程修習 - 碩一: 核心必修 - 碩二: 專業選修 - 碩三: 進階專題與跨領域 - 碩四: 完成學分整合 2. 實習訓練 - 碩一: 實…" at bounding box center [472, 227] width 264 height 96
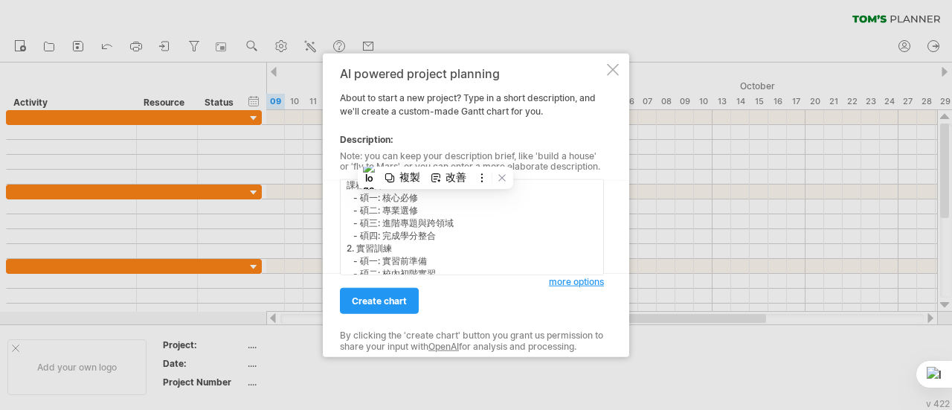
scroll to position [0, 0]
click at [437, 193] on textarea "直列是 課程修習 課程修習 - 碩一: 核心必修 - 碩二: 專業選修 - 碩三: 進階專題與跨領域 - 碩四: 完成學分整合 2. 實習訓練 - 碩一: 實…" at bounding box center [472, 227] width 264 height 96
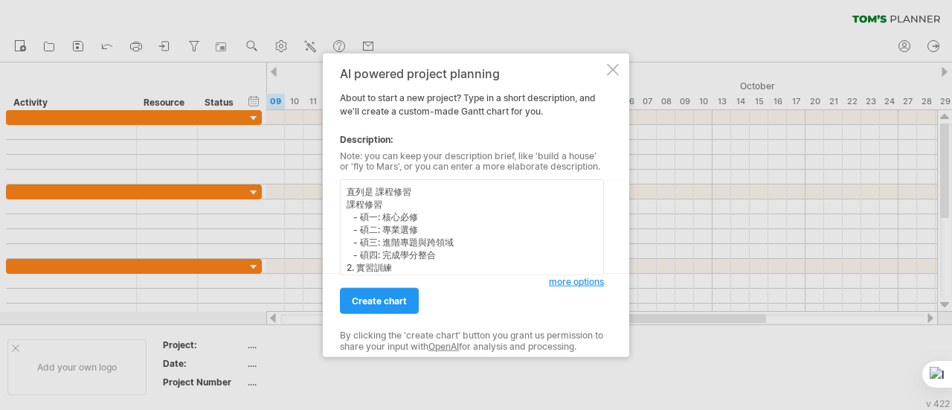
paste textarea "實習訓練"
drag, startPoint x: 397, startPoint y: 187, endPoint x: 360, endPoint y: 238, distance: 63.4
click at [360, 238] on textarea "直列是 課程修習 實習訓練 課程修習 - 碩一: 核心必修 - 碩二: 專業選修 - 碩三: 進階專題與跨領域 - 碩四: 完成學分整合 2. 實習訓練 - …" at bounding box center [472, 227] width 264 height 96
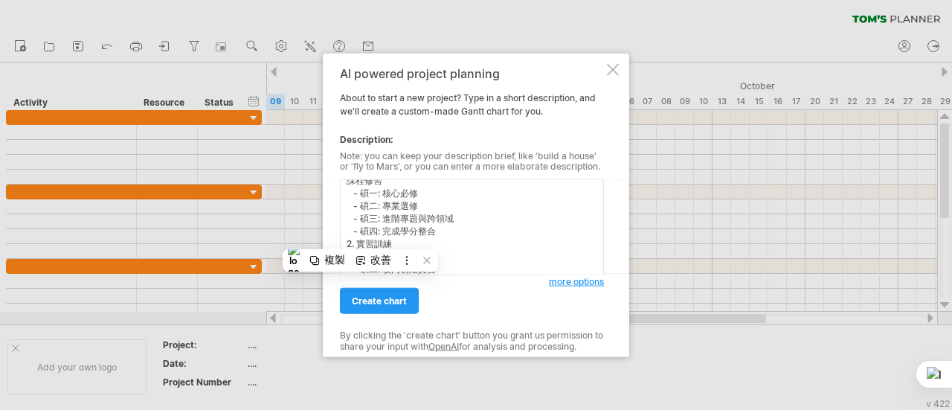
scroll to position [0, 0]
click at [463, 195] on textarea "直列是 課程修習 實習訓練 課程修習 - 碩一: 核心必修 - 碩二: 專業選修 - 碩三: 進階專題與跨領域 - 碩四: 完成學分整合 2. 實習訓練 - …" at bounding box center [472, 227] width 264 height 96
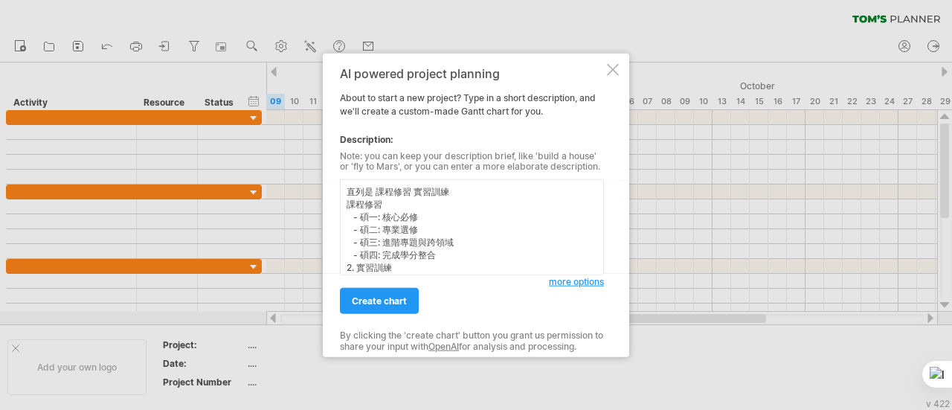
paste textarea "雙聯學制"
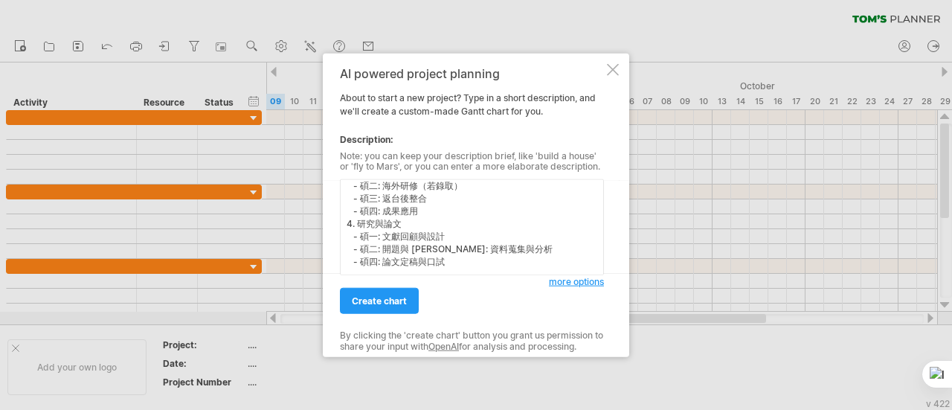
drag, startPoint x: 406, startPoint y: 212, endPoint x: 357, endPoint y: 212, distance: 49.1
click at [357, 212] on textarea "直列是 課程修習 實習訓練 雙聯學制 課程修習 - 碩一: 核心必修 - 碩二: 專業選修 - 碩三: 進階專題與跨領域 - 碩四: 完成學分整合 2. 實習…" at bounding box center [472, 227] width 264 height 96
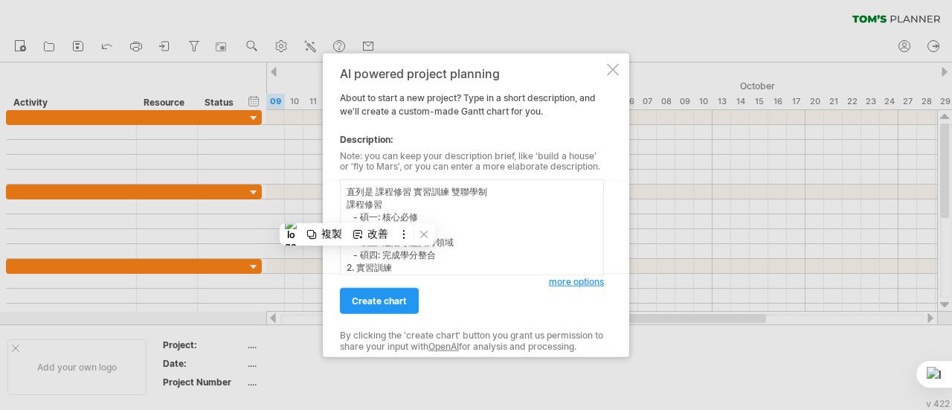
click at [474, 198] on textarea "直列是 課程修習 實習訓練 雙聯學制 課程修習 - 碩一: 核心必修 - 碩二: 專業選修 - 碩三: 進階專題與跨領域 - 碩四: 完成學分整合 2. 實習…" at bounding box center [472, 227] width 264 height 96
paste textarea "研究與論文"
click at [391, 208] on textarea "直列是 課程修習 實習訓練 雙聯學制 研究與論文 課程修習 - 碩一: 核心必修 - 碩二: 專業選修 - 碩三: 進階專題與跨領域 - 碩四: 完成學分整合…" at bounding box center [472, 227] width 264 height 96
drag, startPoint x: 362, startPoint y: 218, endPoint x: 379, endPoint y: 219, distance: 17.1
click at [379, 219] on textarea "直列是 課程修習 實習訓練 雙聯學制 研究與論文 橫列是 - 碩一: 核心必修 - 碩二: 專業選修 - 碩三: 進階專題與跨領域 - 碩四: 完成學分整合 …" at bounding box center [472, 227] width 264 height 96
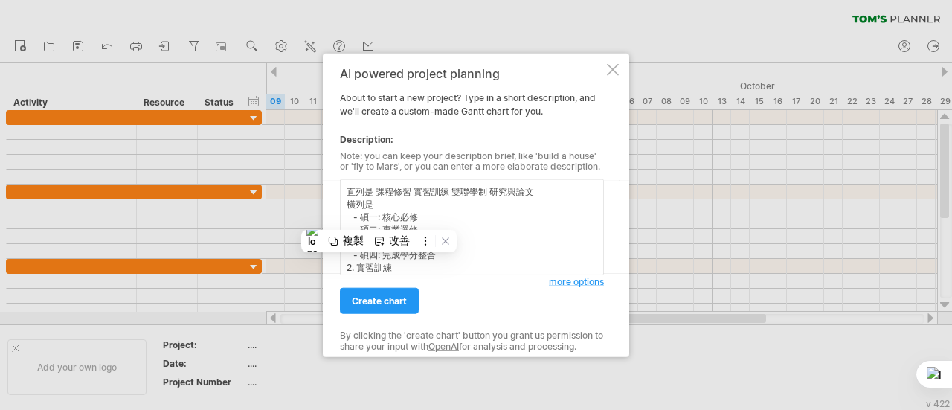
click at [379, 206] on textarea "直列是 課程修習 實習訓練 雙聯學制 研究與論文 橫列是 - 碩一: 核心必修 - 碩二: 專業選修 - 碩三: 進階專題與跨領域 - 碩四: 完成學分整合 …" at bounding box center [472, 227] width 264 height 96
paste textarea "[PERSON_NAME]"
drag, startPoint x: 360, startPoint y: 229, endPoint x: 375, endPoint y: 228, distance: 14.9
click at [375, 228] on textarea "直列是 課程修習 實習訓練 雙聯學制 研究與論文 橫列是碩一 - 碩一: 核心必修 - 碩二: 專業選修 - 碩三: 進階專題與跨領域 - 碩四: 完成學分整…" at bounding box center [472, 227] width 264 height 96
click at [399, 205] on textarea "直列是 課程修習 實習訓練 雙聯學制 研究與論文 橫列是碩一 - 碩一: 核心必修 - 碩二: 專業選修 - 碩三: 進階專題與跨領域 - 碩四: 完成學分整…" at bounding box center [472, 227] width 264 height 96
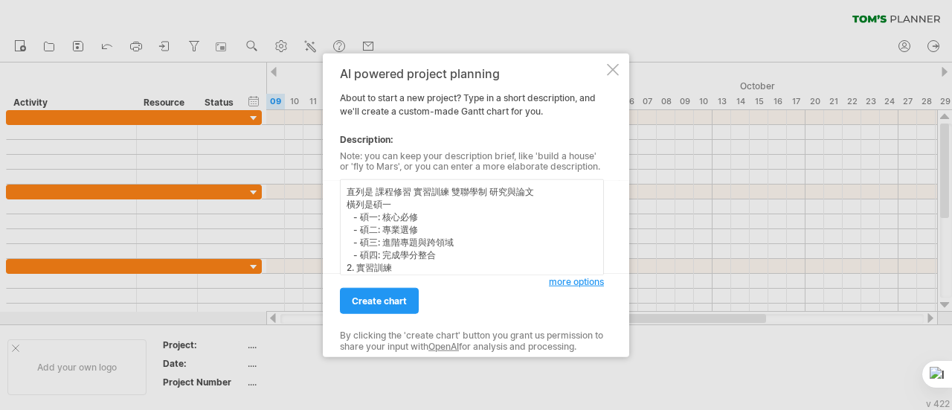
paste textarea "碩二"
drag, startPoint x: 362, startPoint y: 245, endPoint x: 374, endPoint y: 245, distance: 12.7
click at [374, 245] on textarea "直列是 課程修習 實習訓練 雙聯學制 研究與論文 橫列是碩一 碩二 - 碩一: 核心必修 - 碩二: 專業選修 - 碩三: 進階專題與跨領域 - 碩四: 完成…" at bounding box center [472, 227] width 264 height 96
click at [432, 201] on textarea "直列是 課程修習 實習訓練 雙聯學制 研究與論文 橫列是碩一 碩二 - 碩一: 核心必修 - 碩二: 專業選修 - 碩三: 進階專題與跨領域 - 碩四: 完成…" at bounding box center [472, 227] width 264 height 96
paste textarea "[PERSON_NAME]"
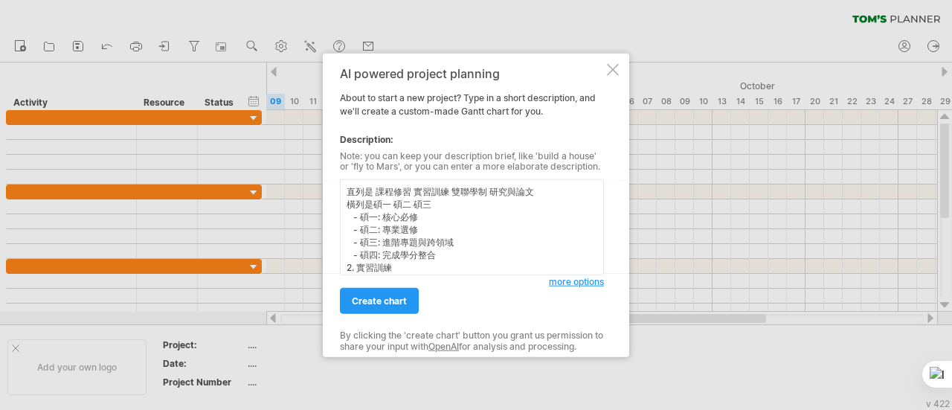
drag, startPoint x: 363, startPoint y: 257, endPoint x: 375, endPoint y: 257, distance: 11.9
click at [375, 257] on textarea "直列是 課程修習 實習訓練 雙聯學制 研究與論文 橫列是碩一 碩二 碩三 - 碩一: 核心必修 - 碩二: 專業選修 - 碩三: 進階專題與跨領域 - 碩四:…" at bounding box center [472, 227] width 264 height 96
click at [446, 208] on textarea "直列是 課程修習 實習訓練 雙聯學制 研究與論文 橫列是碩一 碩二 碩三 - 碩一: 核心必修 - 碩二: 專業選修 - 碩三: 進階專題與跨領域 - 碩四:…" at bounding box center [472, 227] width 264 height 96
paste textarea "碩四"
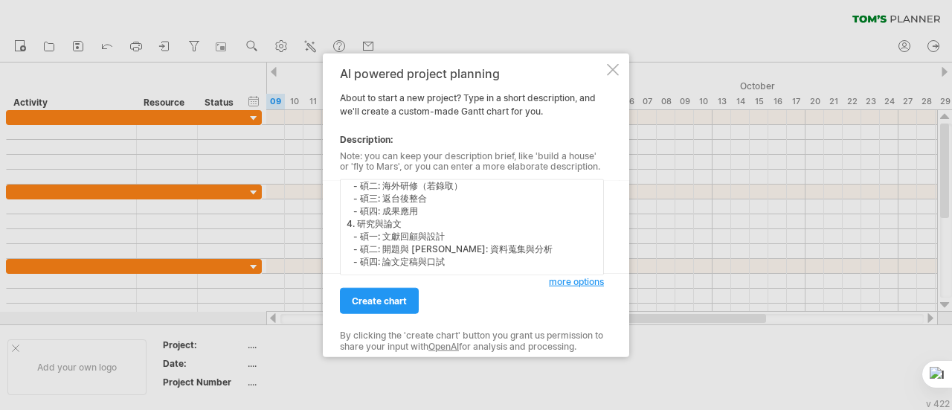
drag, startPoint x: 483, startPoint y: 218, endPoint x: 507, endPoint y: 310, distance: 95.5
click at [474, 310] on div "AI powered project planning About to start a new project? Type in a short descr…" at bounding box center [472, 204] width 264 height 277
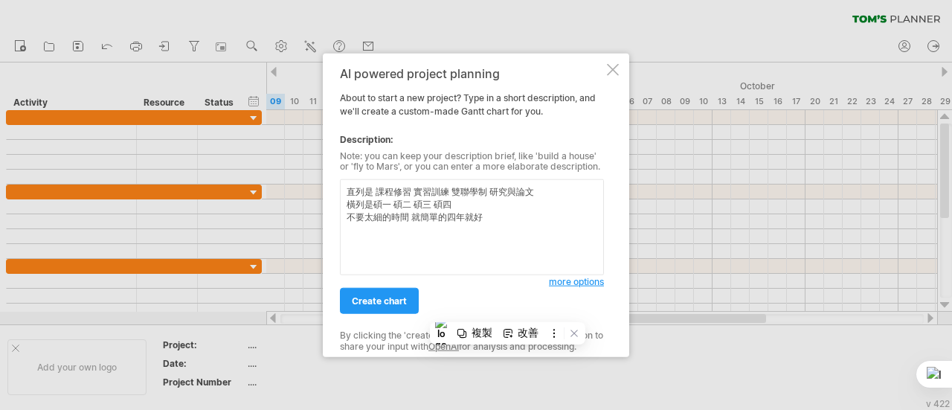
scroll to position [0, 0]
type textarea "直列是 課程修習 實習訓練 雙聯學制 研究與論文 橫列是碩一 碩二 碩三 碩四 不要太細的時間 就簡單的四年就好"
click at [474, 283] on span "more options" at bounding box center [576, 281] width 55 height 11
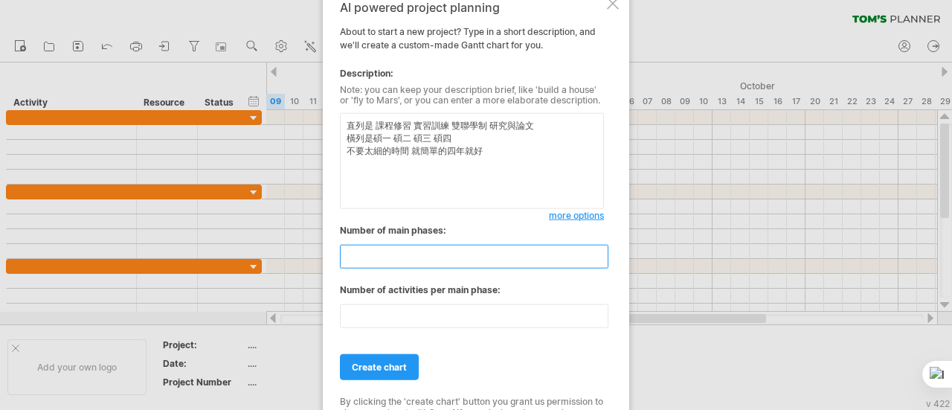
click at [385, 259] on input "**" at bounding box center [474, 257] width 269 height 24
drag, startPoint x: 368, startPoint y: 255, endPoint x: 348, endPoint y: 255, distance: 20.1
click at [348, 255] on input "**" at bounding box center [474, 257] width 269 height 24
type input "*"
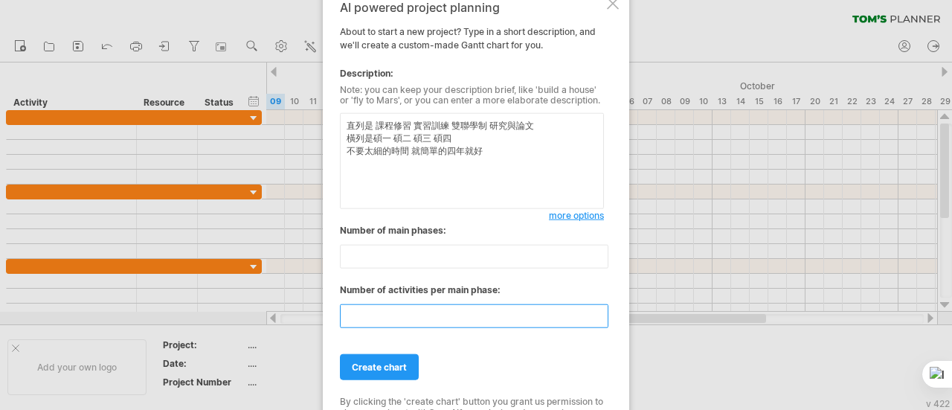
drag, startPoint x: 365, startPoint y: 312, endPoint x: 336, endPoint y: 315, distance: 28.4
click at [336, 315] on div "AI powered project planning About to start a new project? Type in a short descr…" at bounding box center [476, 205] width 306 height 437
type input "*"
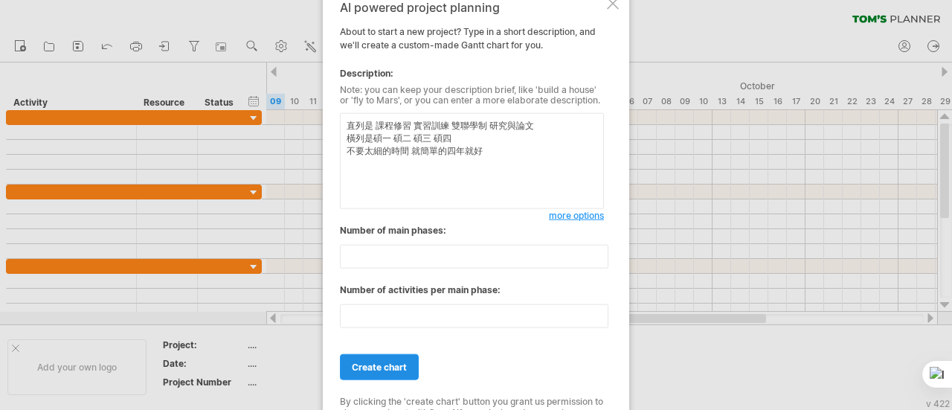
click at [365, 375] on link "create chart" at bounding box center [379, 367] width 79 height 26
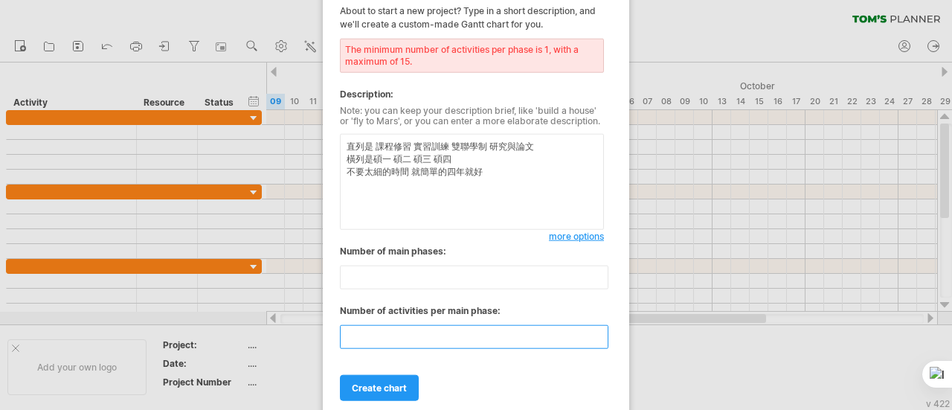
click at [393, 337] on input "*" at bounding box center [474, 337] width 269 height 24
click at [396, 330] on input "*" at bounding box center [474, 337] width 269 height 24
type input "*"
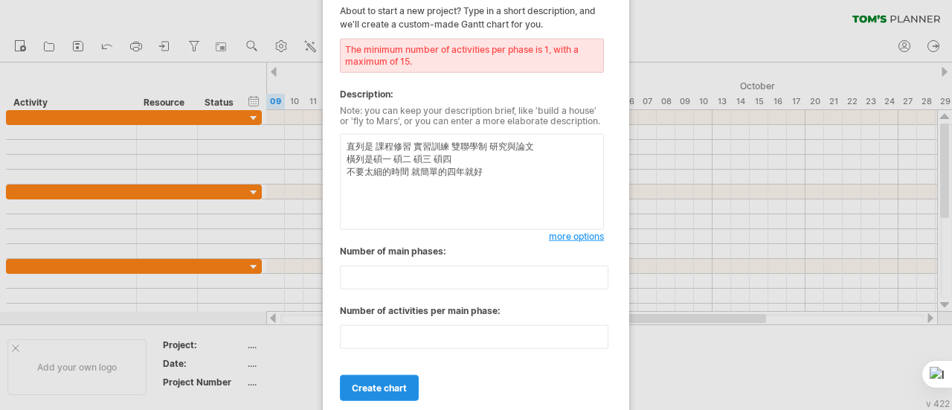
click at [375, 389] on span "create chart" at bounding box center [379, 387] width 55 height 11
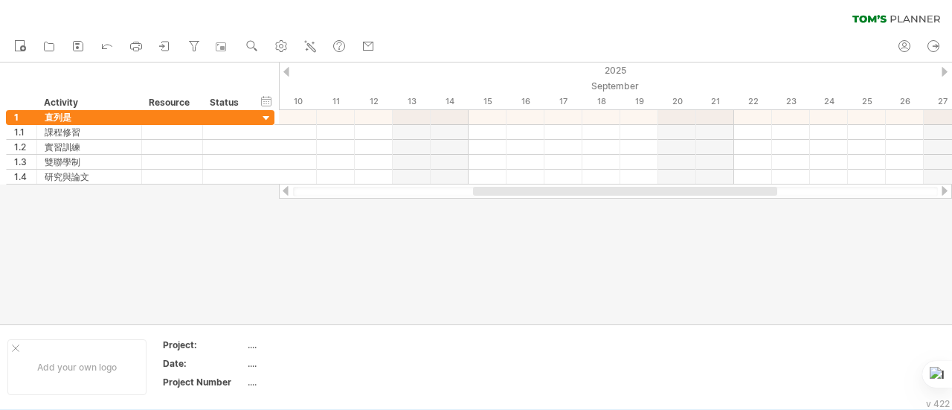
drag, startPoint x: 516, startPoint y: 193, endPoint x: 533, endPoint y: 192, distance: 16.4
click at [474, 192] on div at bounding box center [625, 191] width 304 height 9
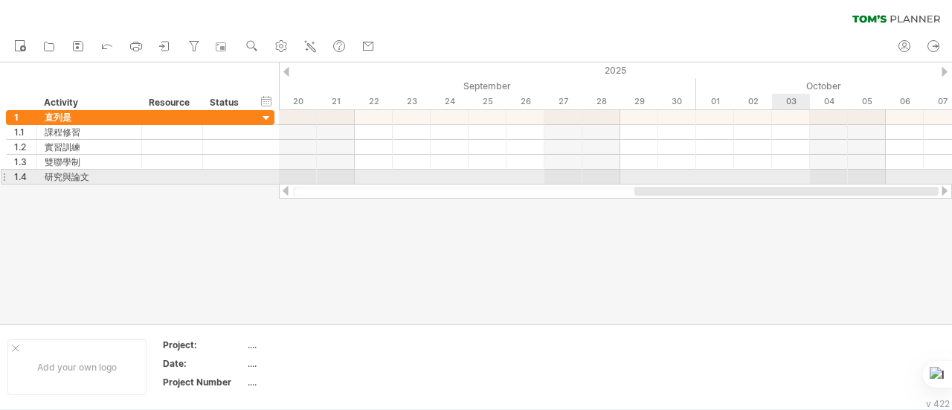
drag, startPoint x: 527, startPoint y: 193, endPoint x: 797, endPoint y: 182, distance: 271.0
click at [474, 182] on div "Trying to reach [DOMAIN_NAME] Connected again... 0% clear filter new 1" at bounding box center [476, 205] width 952 height 410
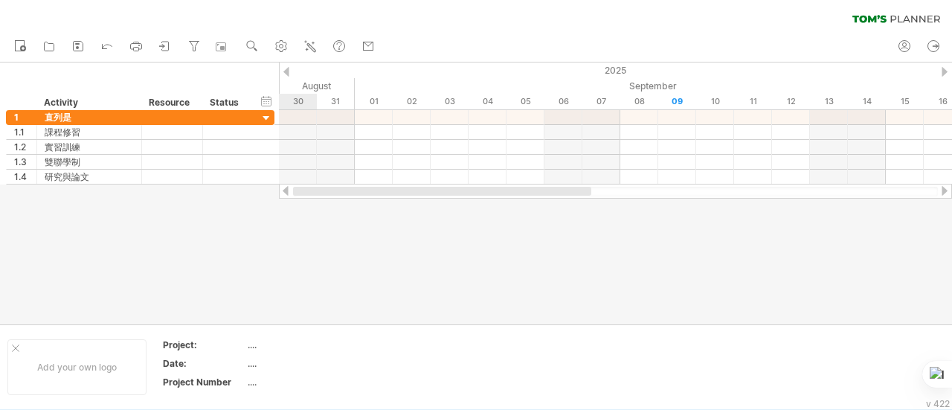
drag, startPoint x: 709, startPoint y: 192, endPoint x: 341, endPoint y: 187, distance: 368.3
click at [344, 194] on div at bounding box center [442, 191] width 298 height 9
